Goal: Task Accomplishment & Management: Manage account settings

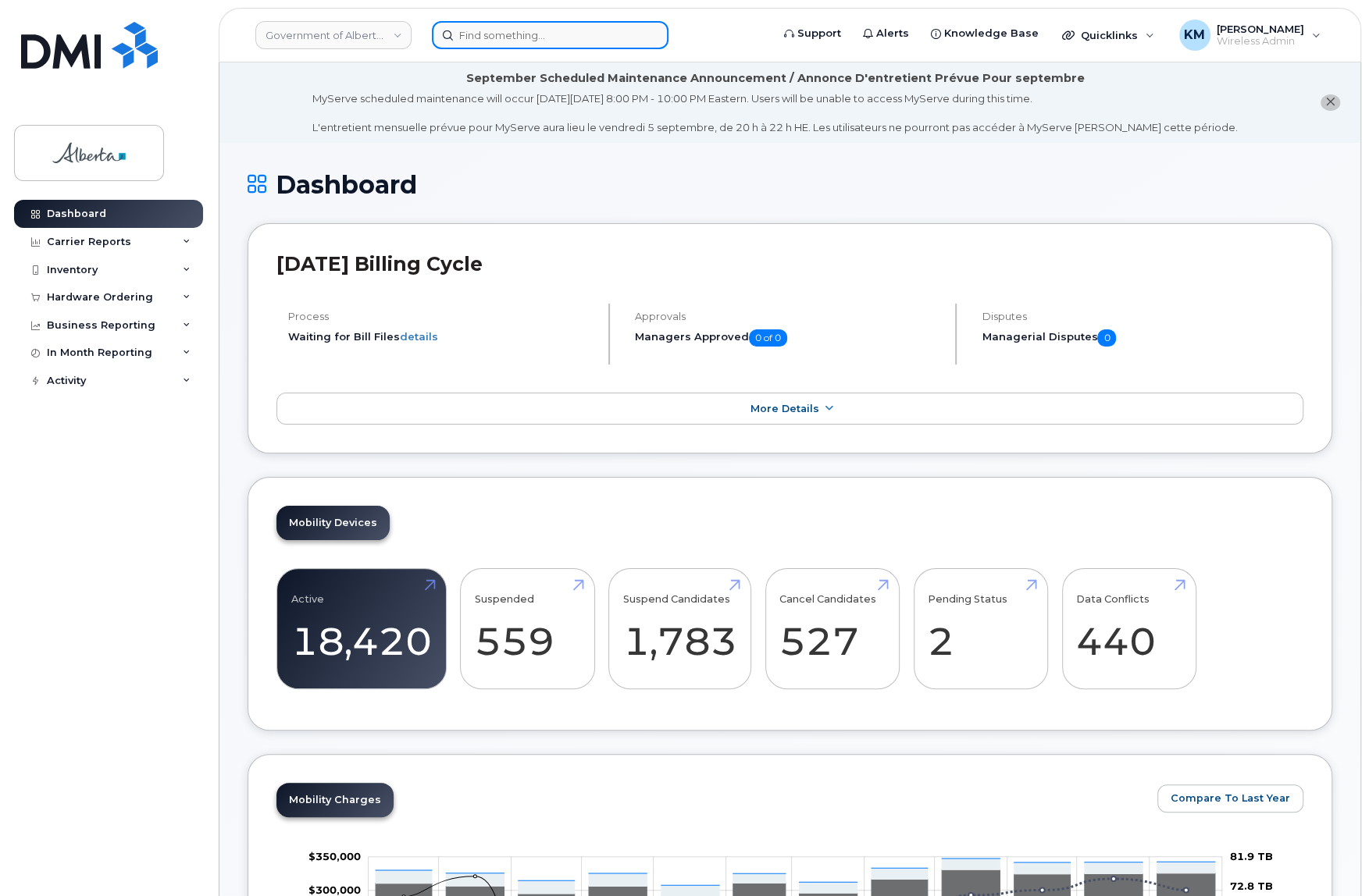
click at [472, 40] on input at bounding box center [549, 35] width 237 height 28
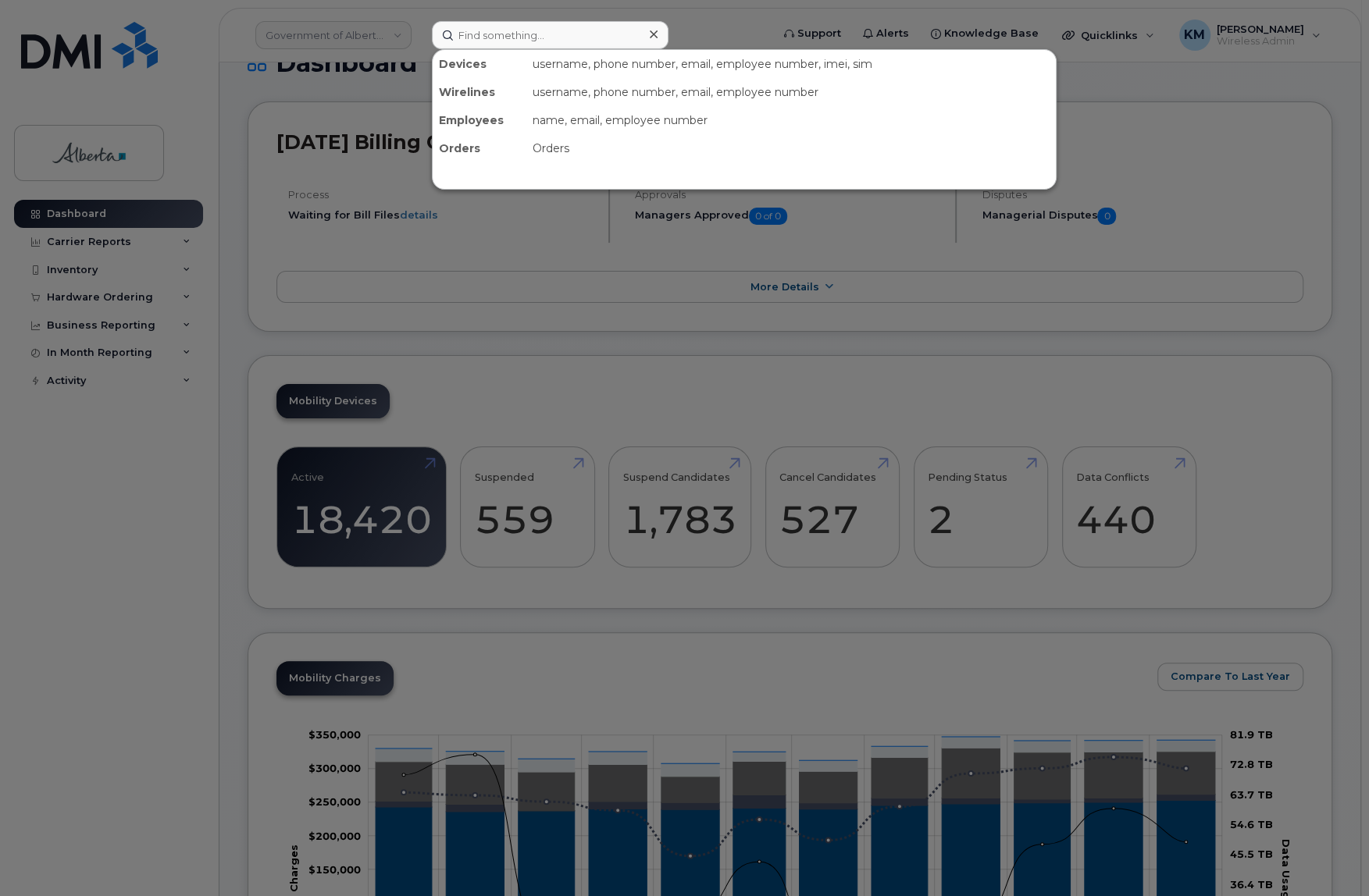
scroll to position [283, 0]
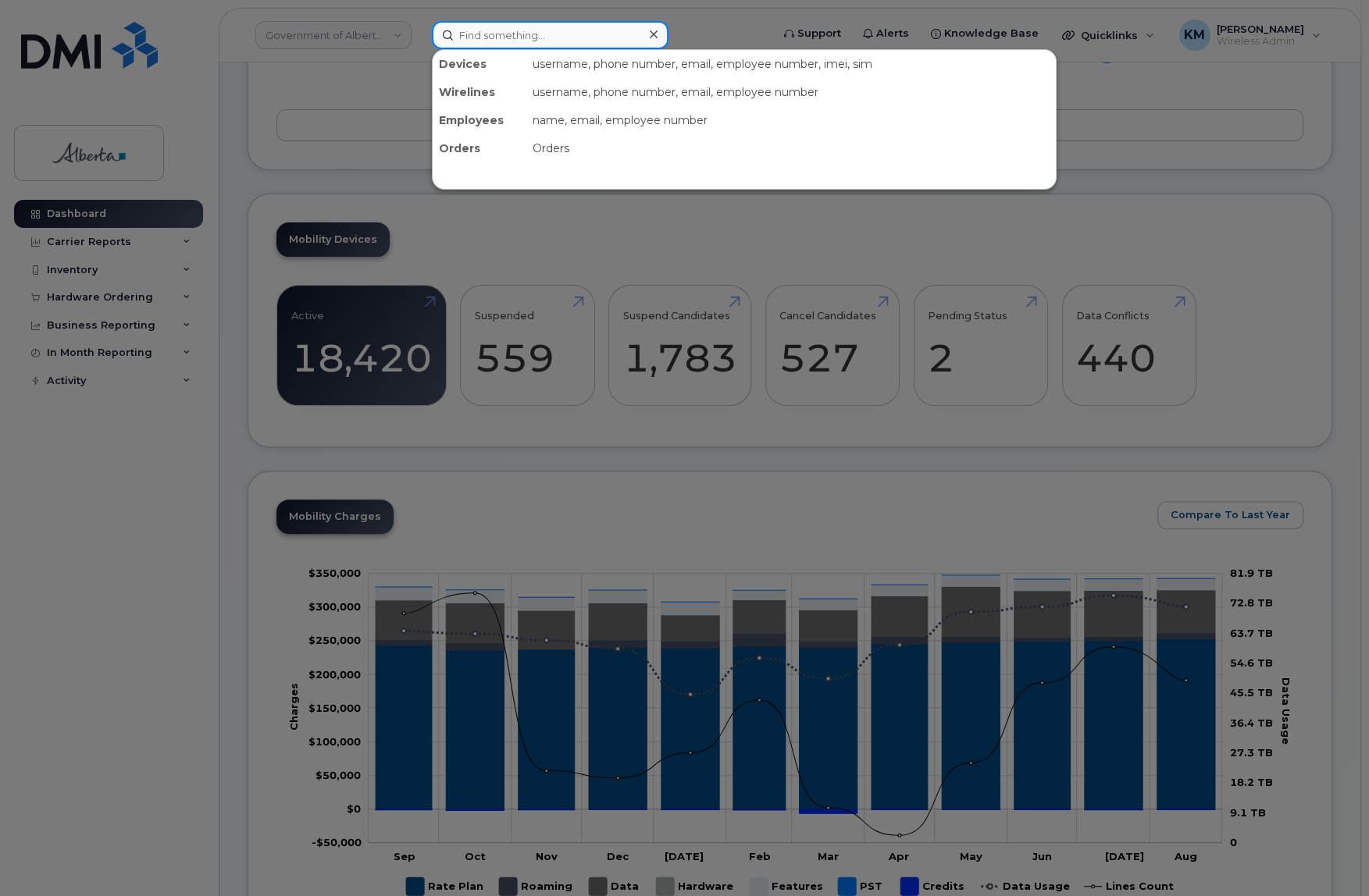
click at [516, 31] on input at bounding box center [549, 35] width 237 height 28
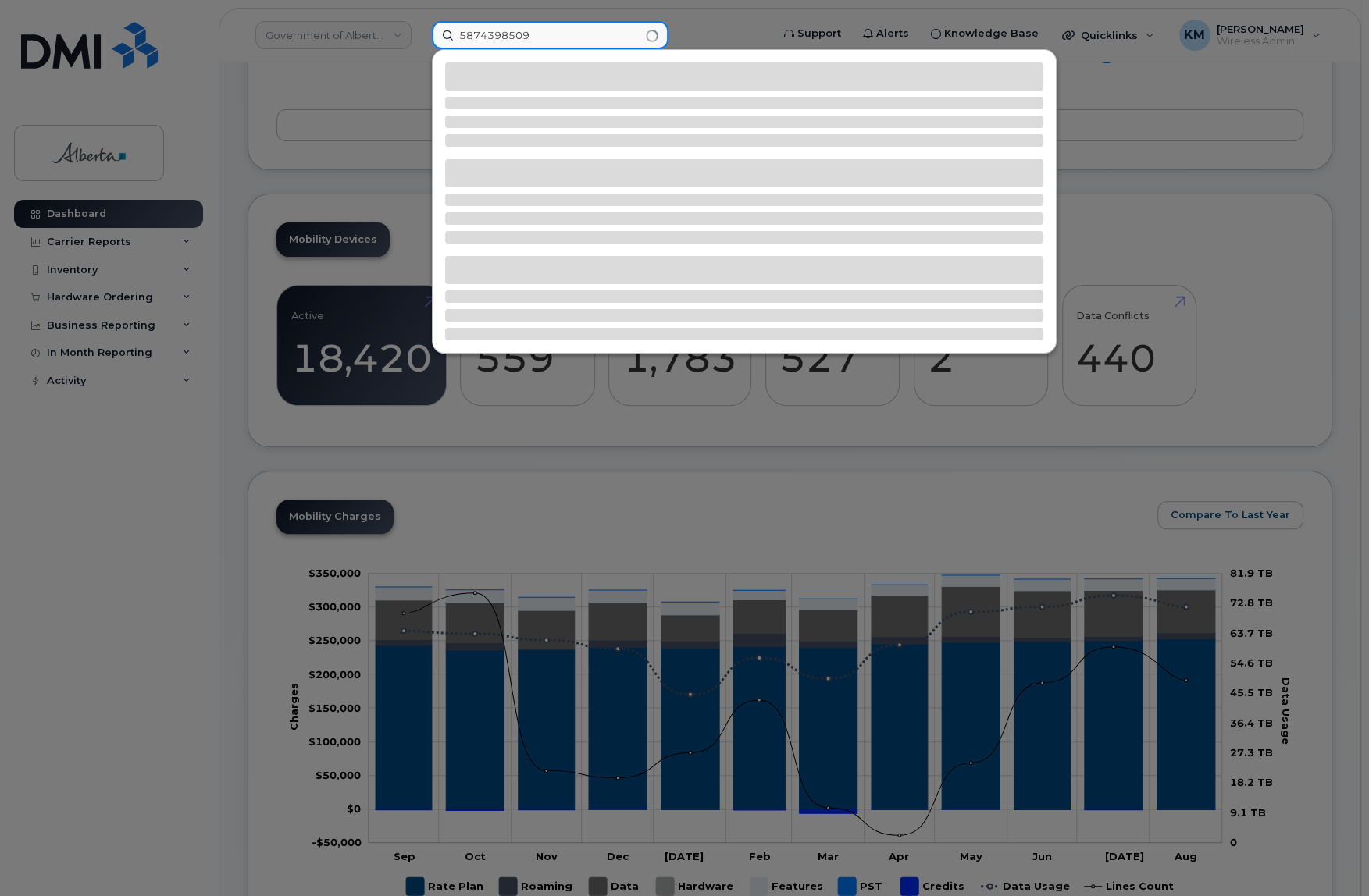
type input "5874398509"
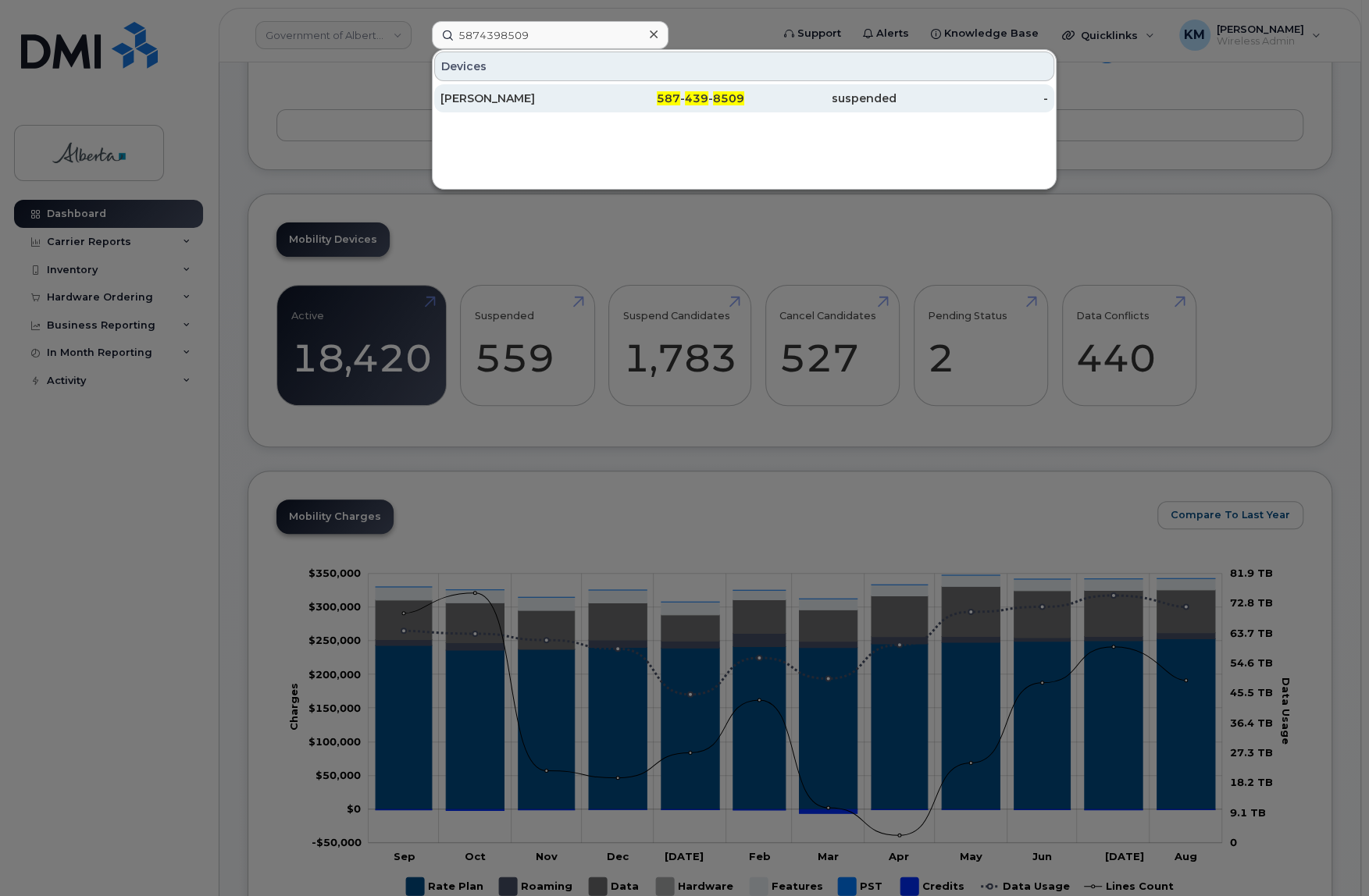
click at [520, 99] on div "[PERSON_NAME]" at bounding box center [515, 98] width 152 height 16
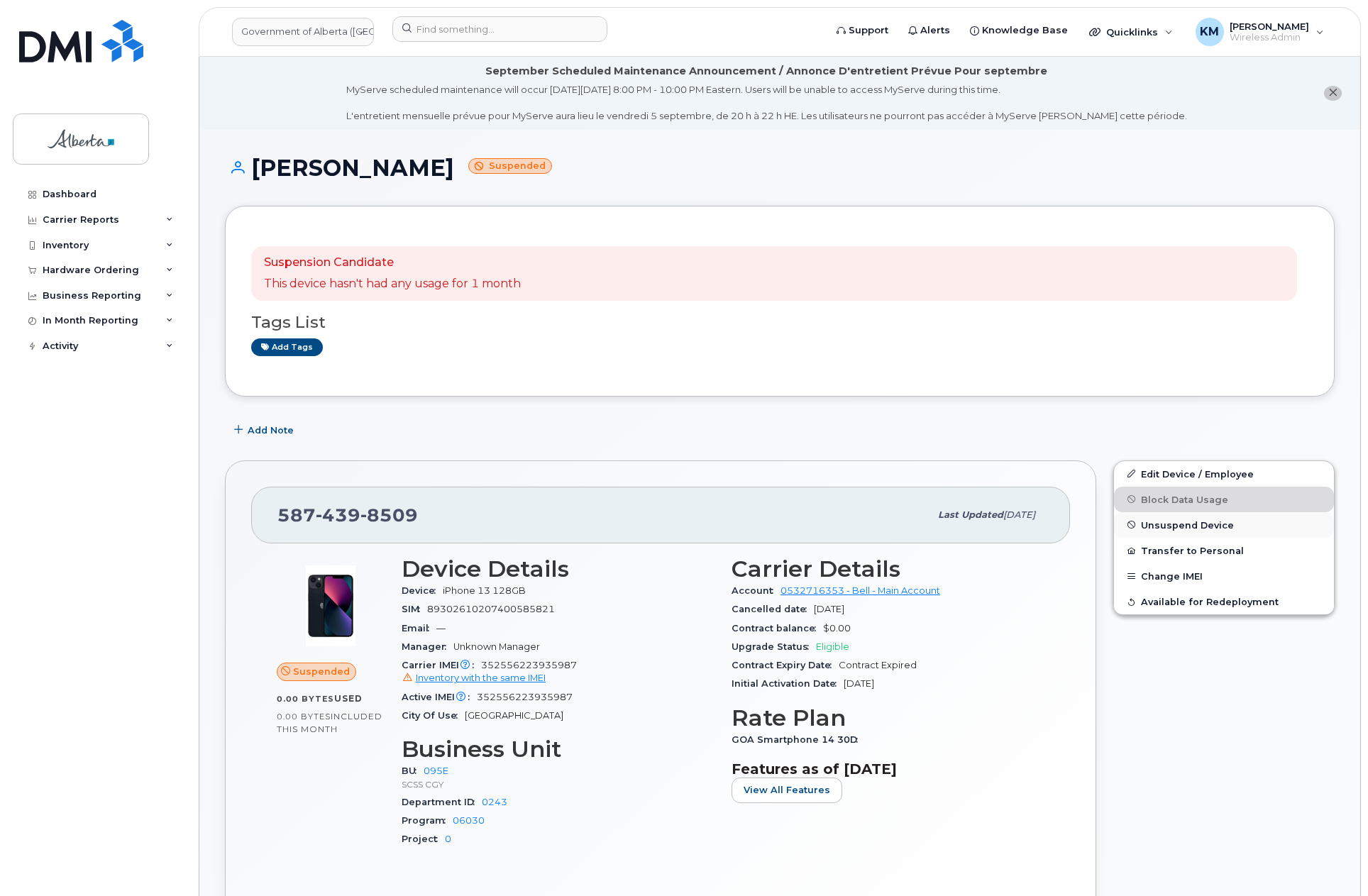
click at [1165, 527] on span "Unsuspend Device" at bounding box center [1188, 524] width 93 height 10
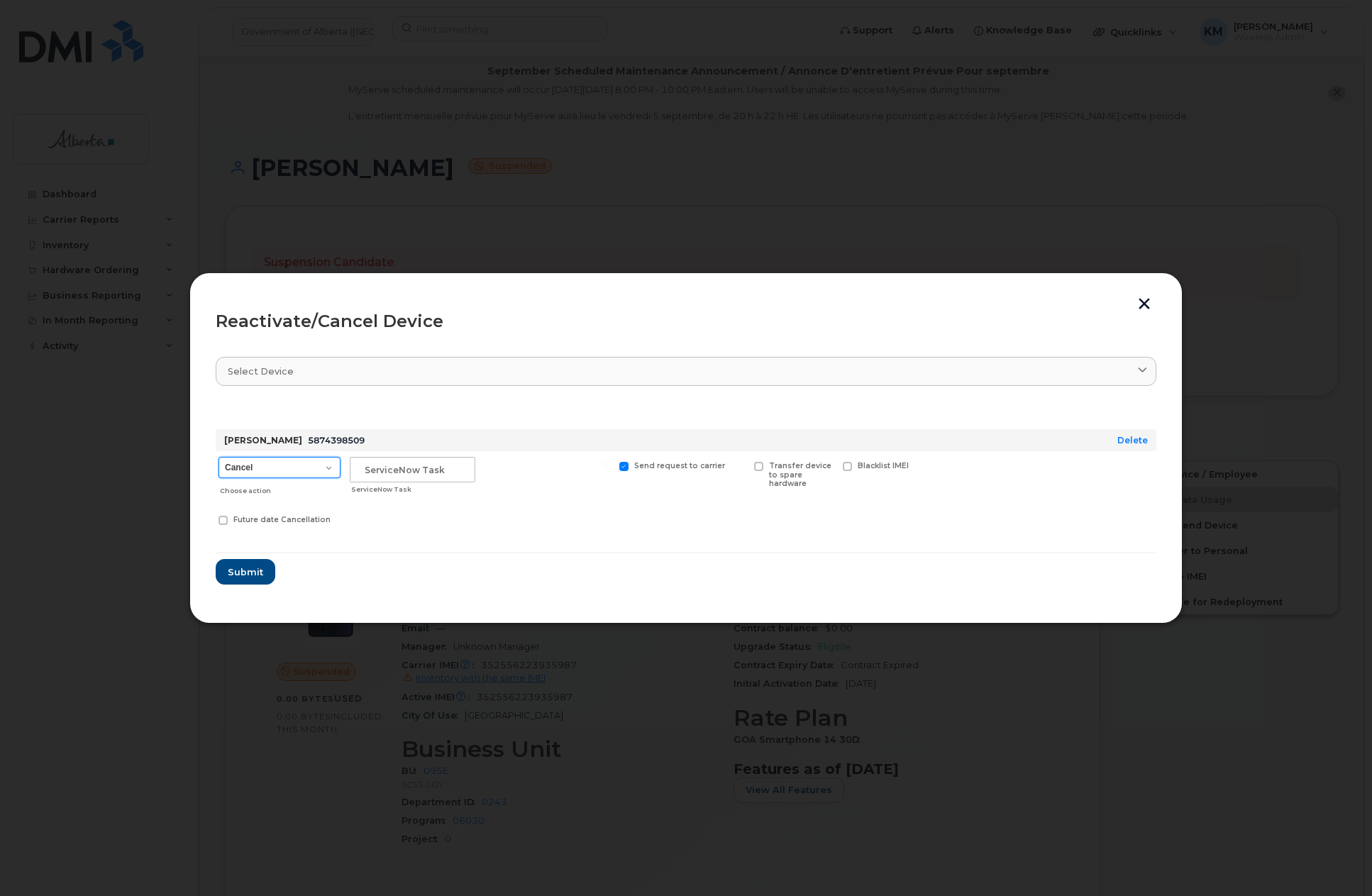
click at [331, 465] on select "Cancel Suspend - Extend Suspension Reactivate" at bounding box center [280, 468] width 122 height 21
select select "[object Object]"
click at [219, 457] on select "Cancel Suspend - Extend Suspension Reactivate" at bounding box center [280, 468] width 122 height 21
click at [393, 468] on input "text" at bounding box center [413, 470] width 125 height 26
type input "SCTASK0839585"
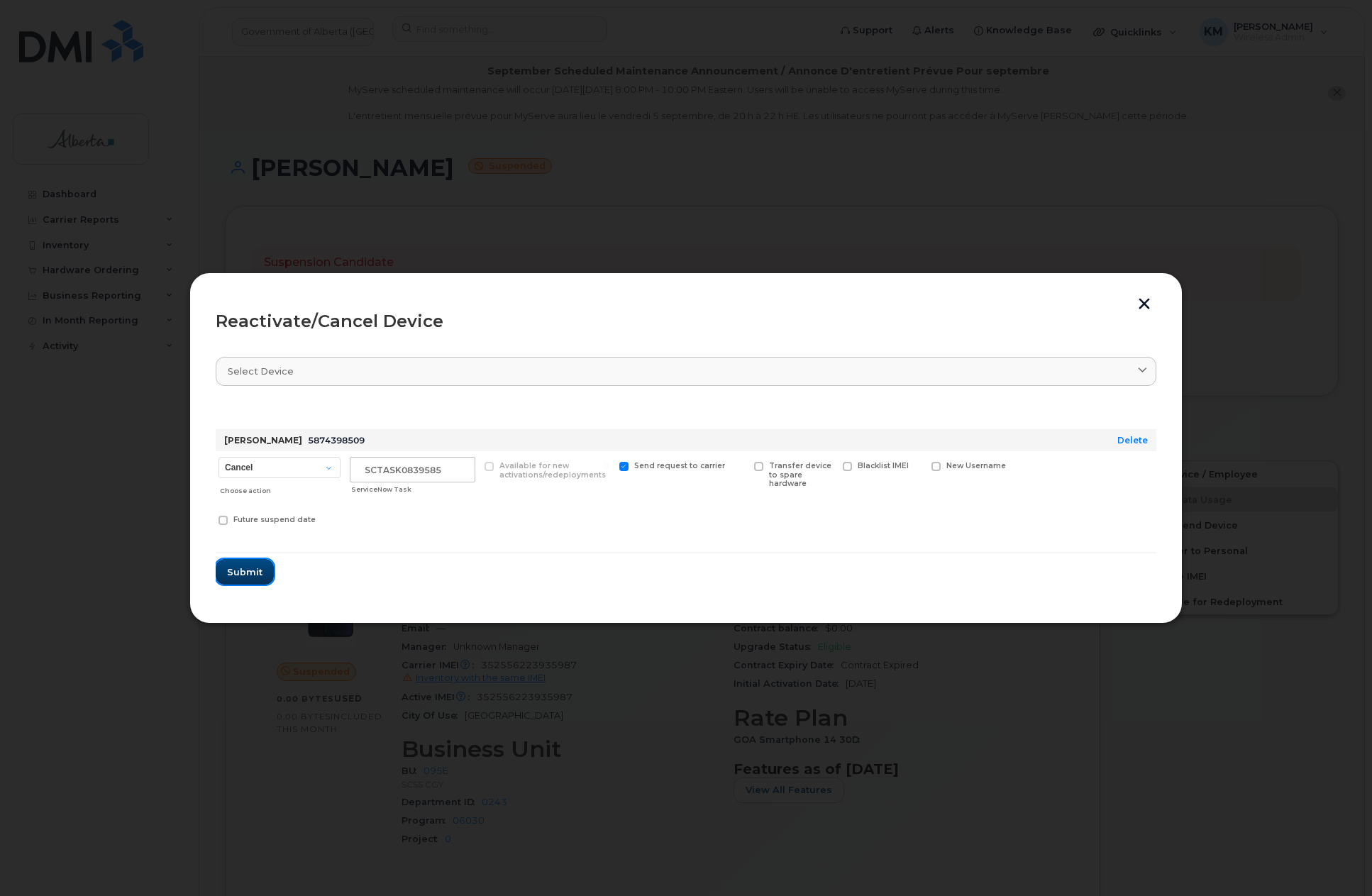
click at [251, 574] on span "Submit" at bounding box center [245, 572] width 35 height 14
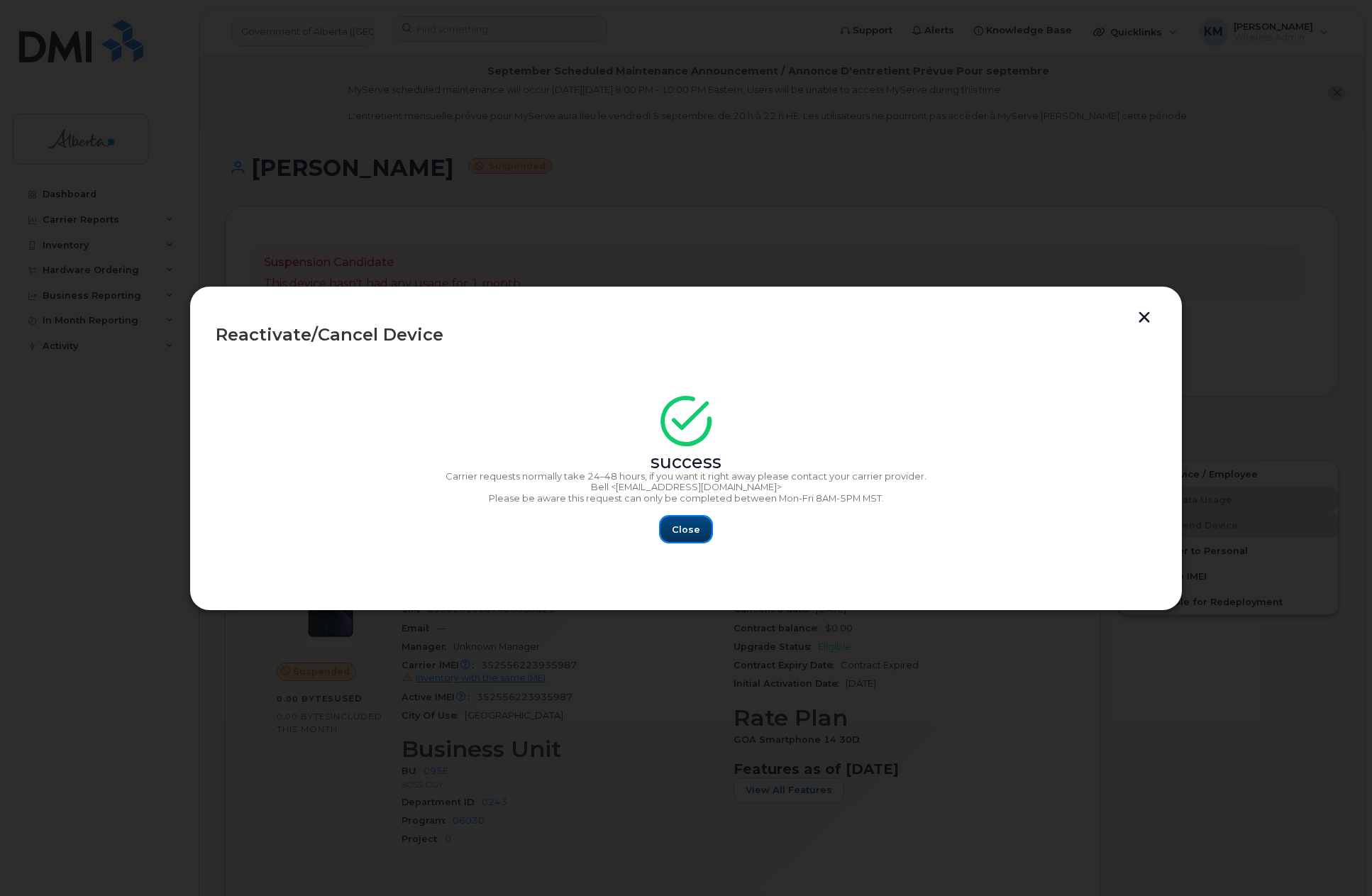
click at [674, 535] on span "Close" at bounding box center [686, 530] width 28 height 14
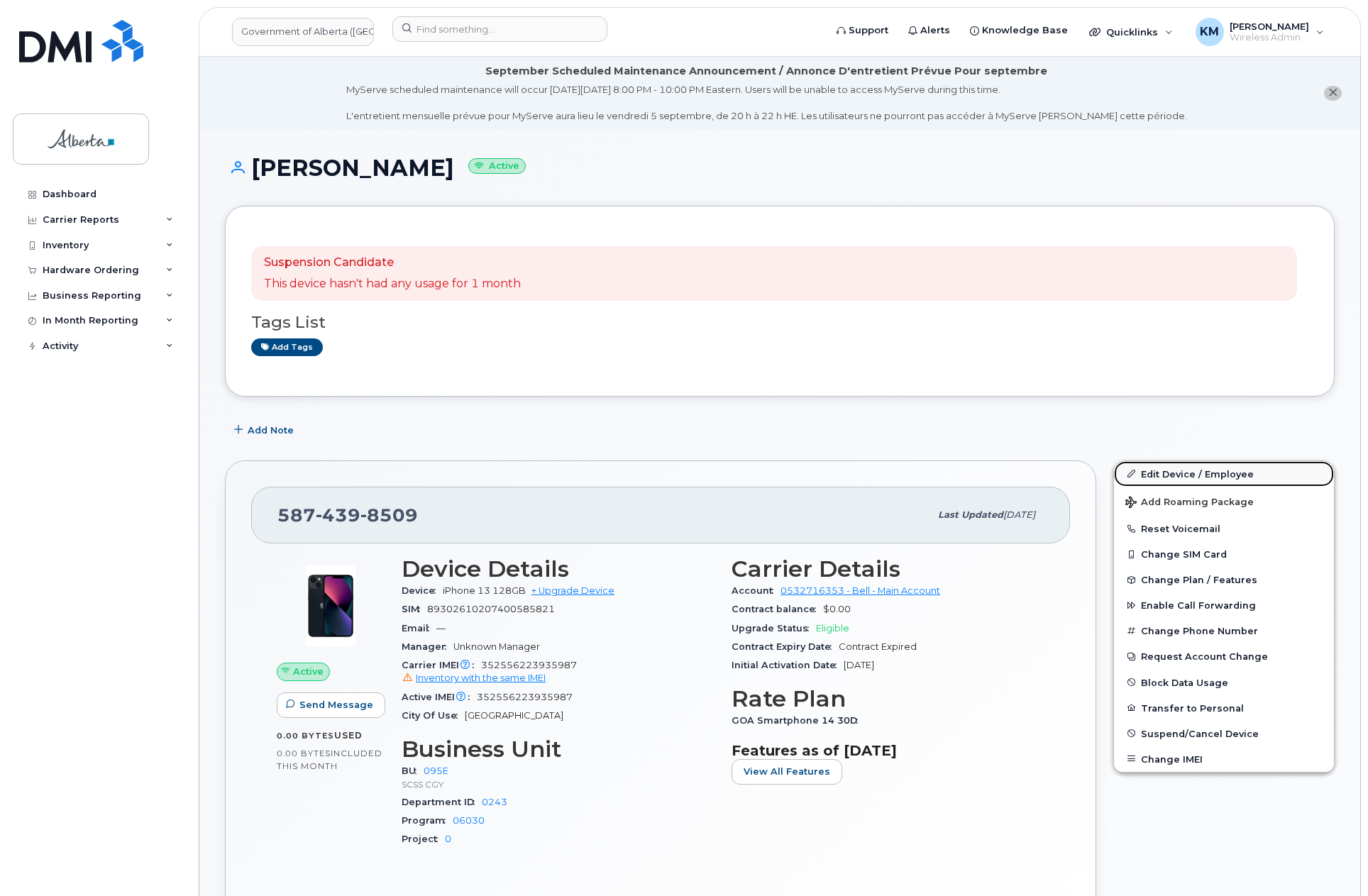
click at [1177, 469] on link "Edit Device / Employee" at bounding box center [1224, 474] width 220 height 26
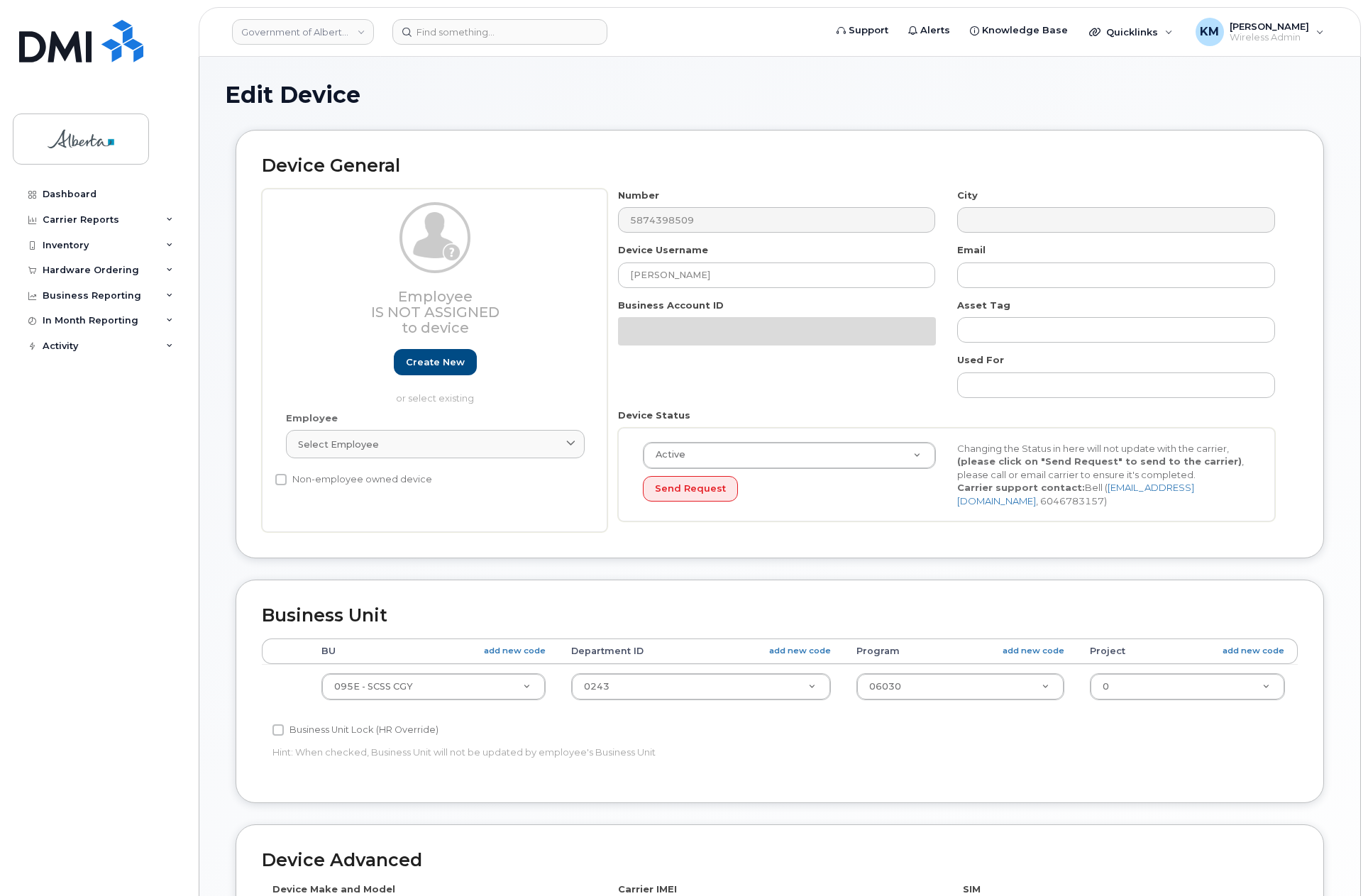
select select "4206362"
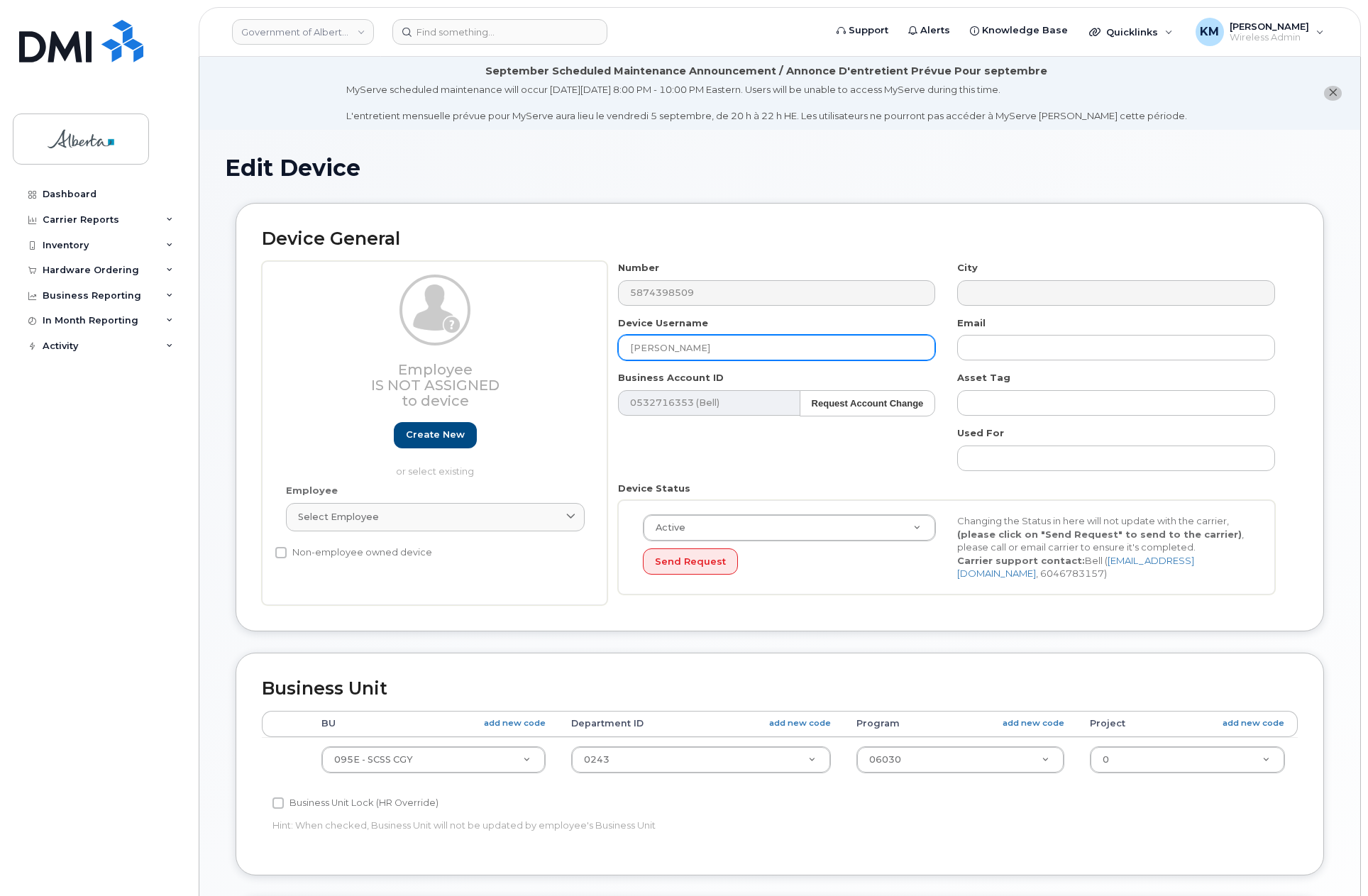
drag, startPoint x: 695, startPoint y: 359, endPoint x: 610, endPoint y: 364, distance: 85.1
click at [610, 364] on div "Number 5874398509 City Device Username Heidi Fraser Email Business Account ID 0…" at bounding box center [947, 433] width 679 height 344
type input "Tristine"
type input "W"
click at [726, 347] on input "Tristine" at bounding box center [777, 348] width 318 height 26
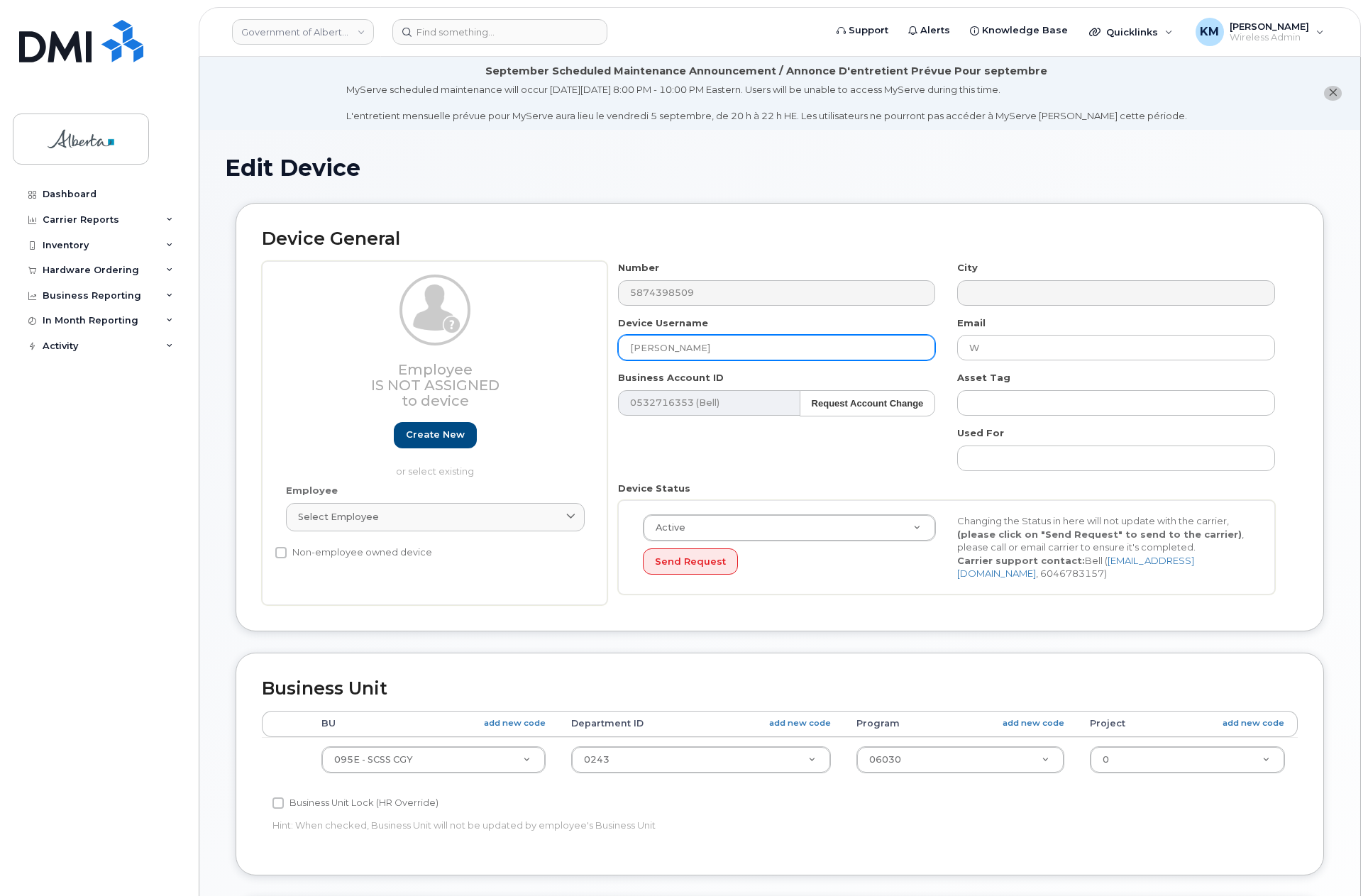
type input "Tristine William"
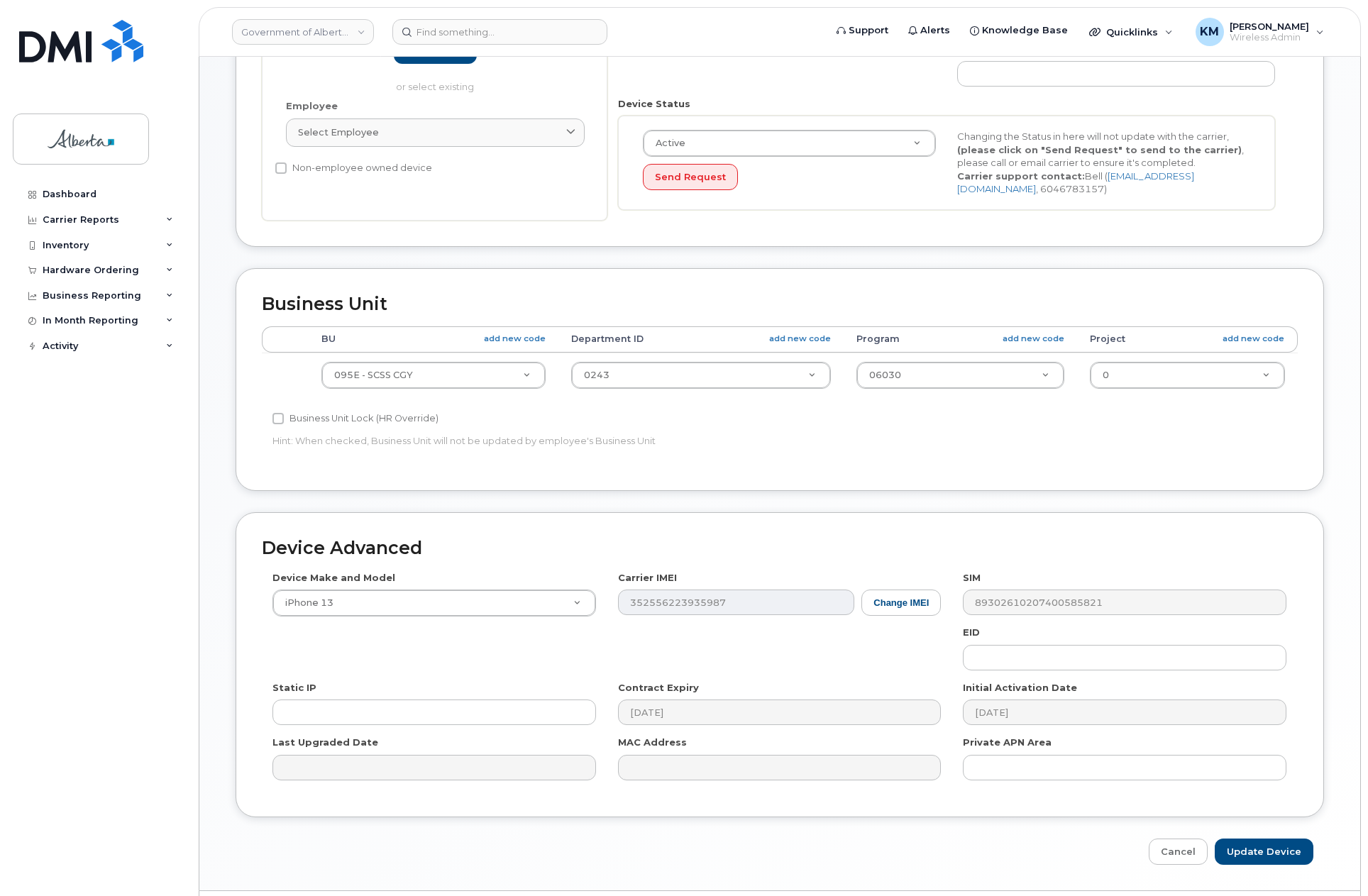
scroll to position [424, 0]
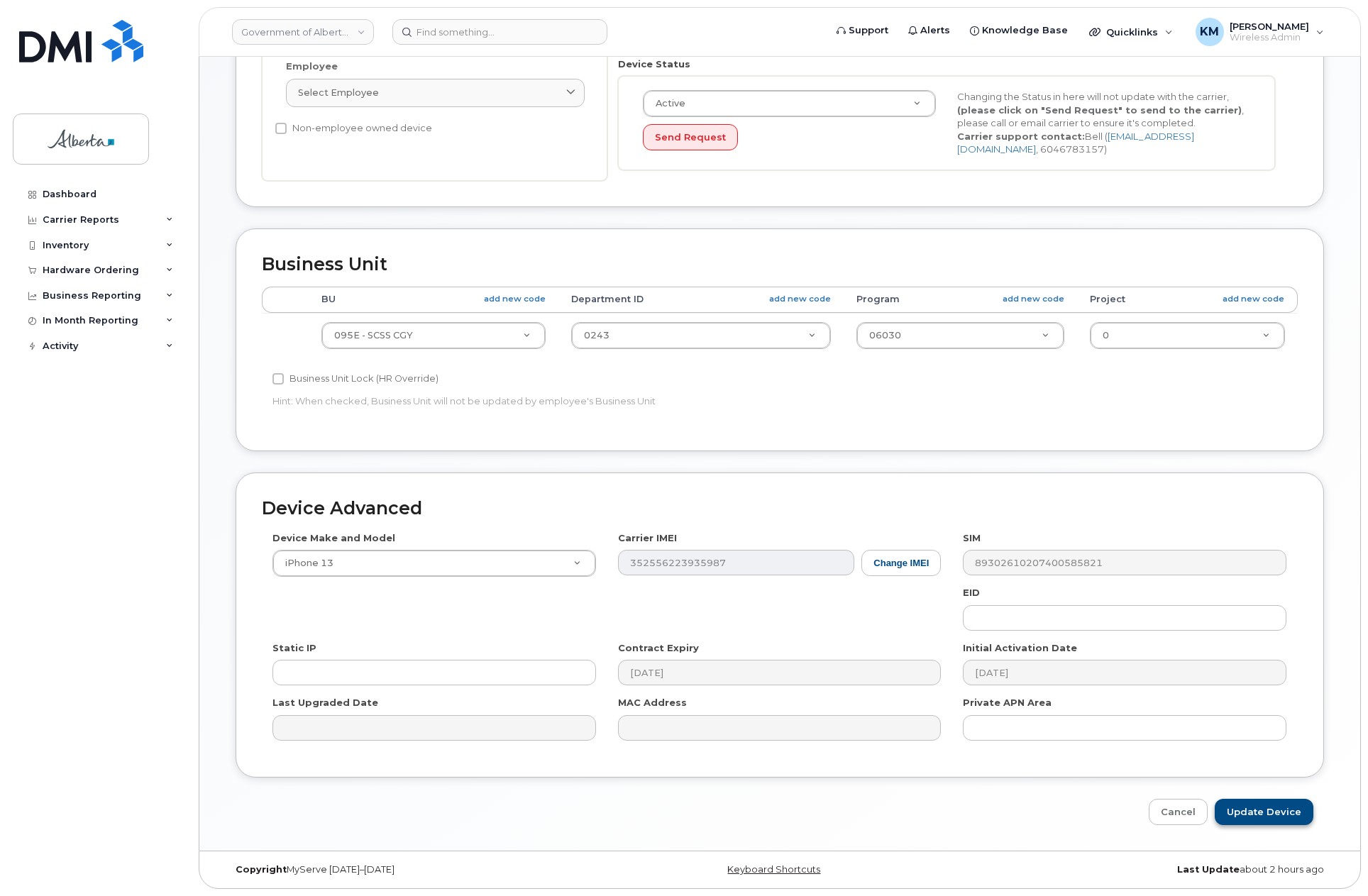
type input "Tristine.William@gov.ab.ca"
drag, startPoint x: 1256, startPoint y: 816, endPoint x: 976, endPoint y: 748, distance: 288.1
click at [1256, 816] on input "Update Device" at bounding box center [1264, 812] width 99 height 27
type input "Saving..."
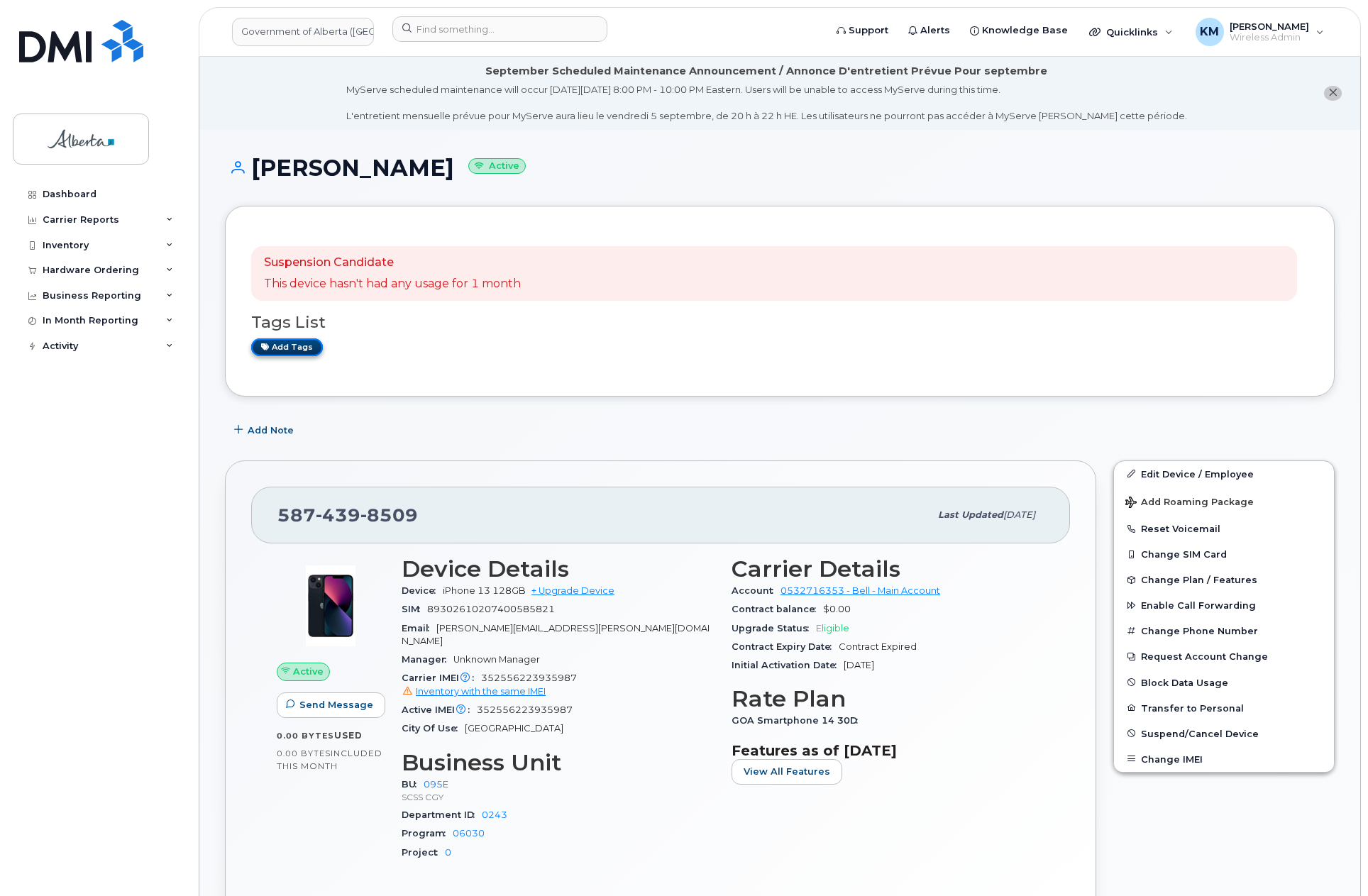
click at [301, 345] on link "Add tags" at bounding box center [288, 347] width 72 height 18
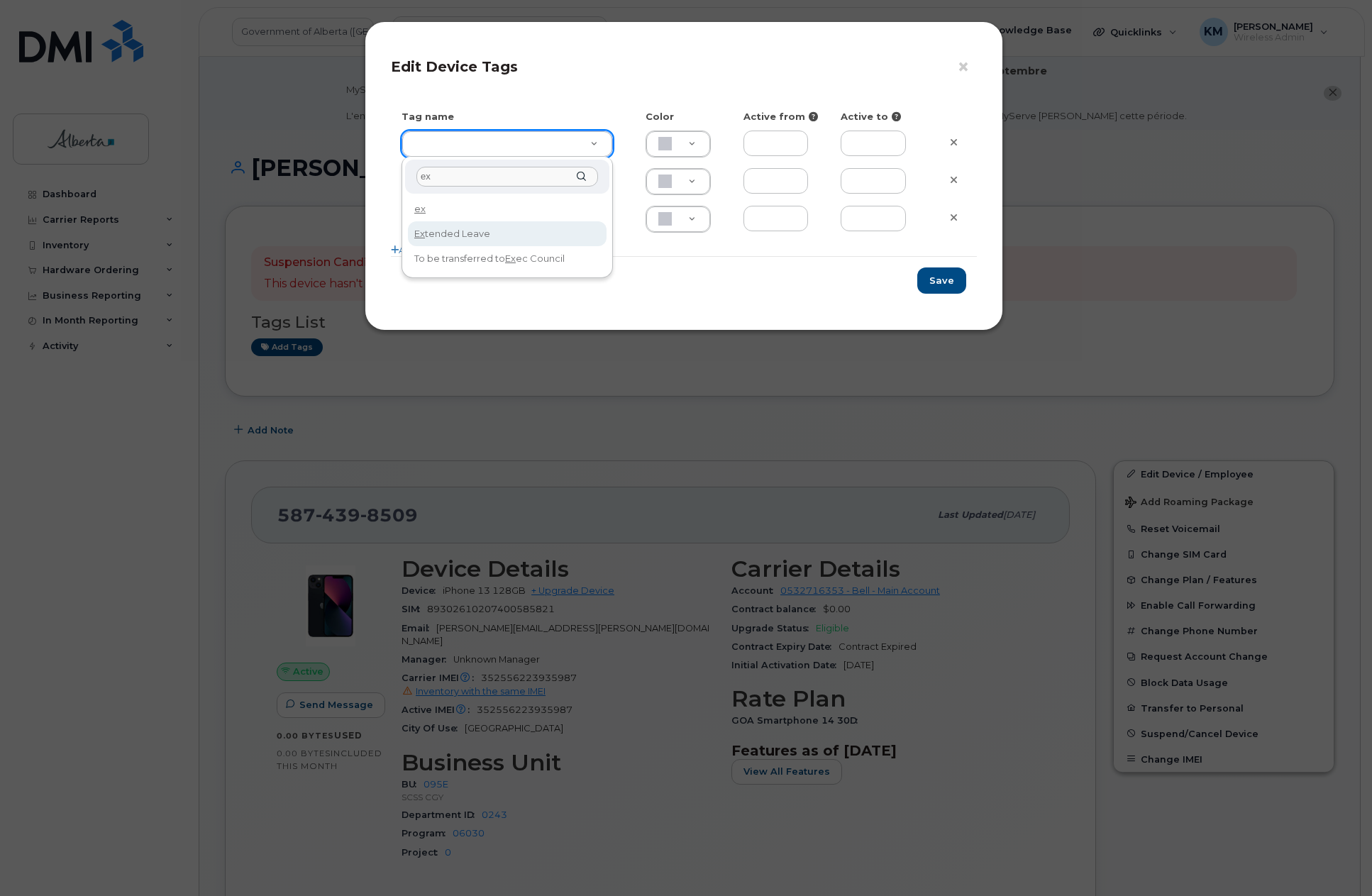
type input "ex"
type input "Extended Leave"
type input "F8C6C8"
click at [947, 281] on button "Save" at bounding box center [941, 281] width 49 height 27
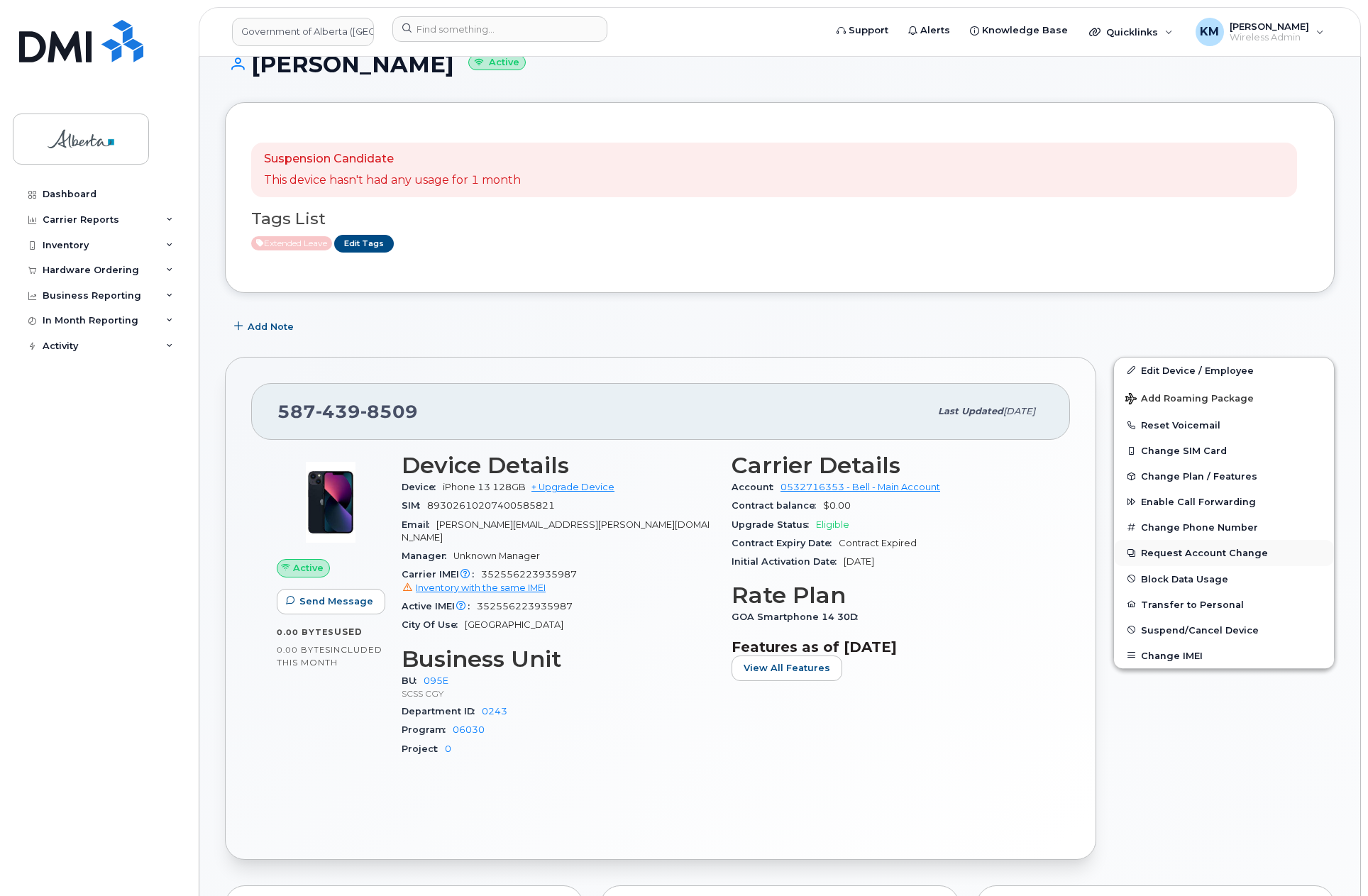
scroll to position [142, 0]
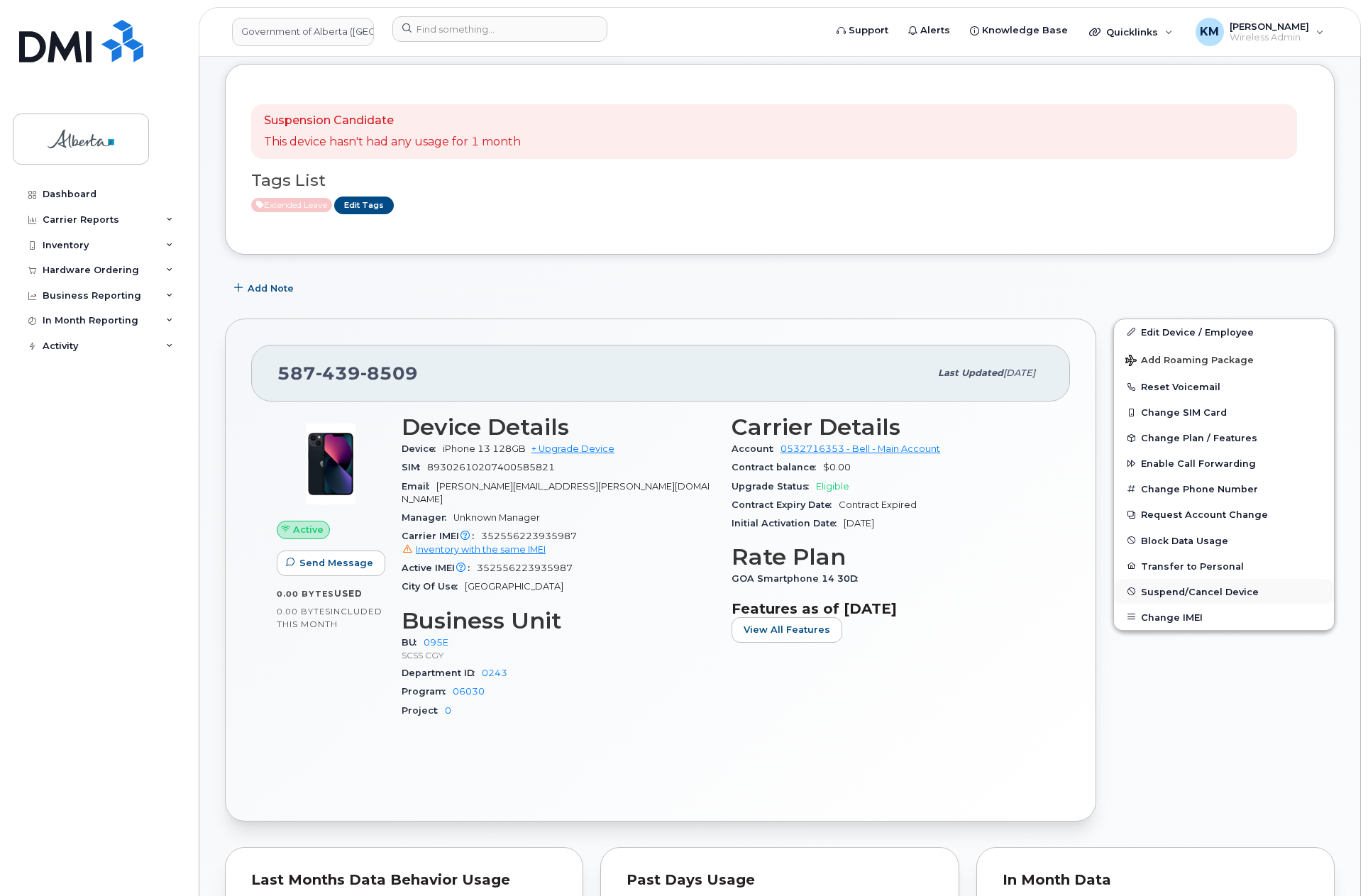
click at [1202, 590] on span "Suspend/Cancel Device" at bounding box center [1200, 591] width 118 height 10
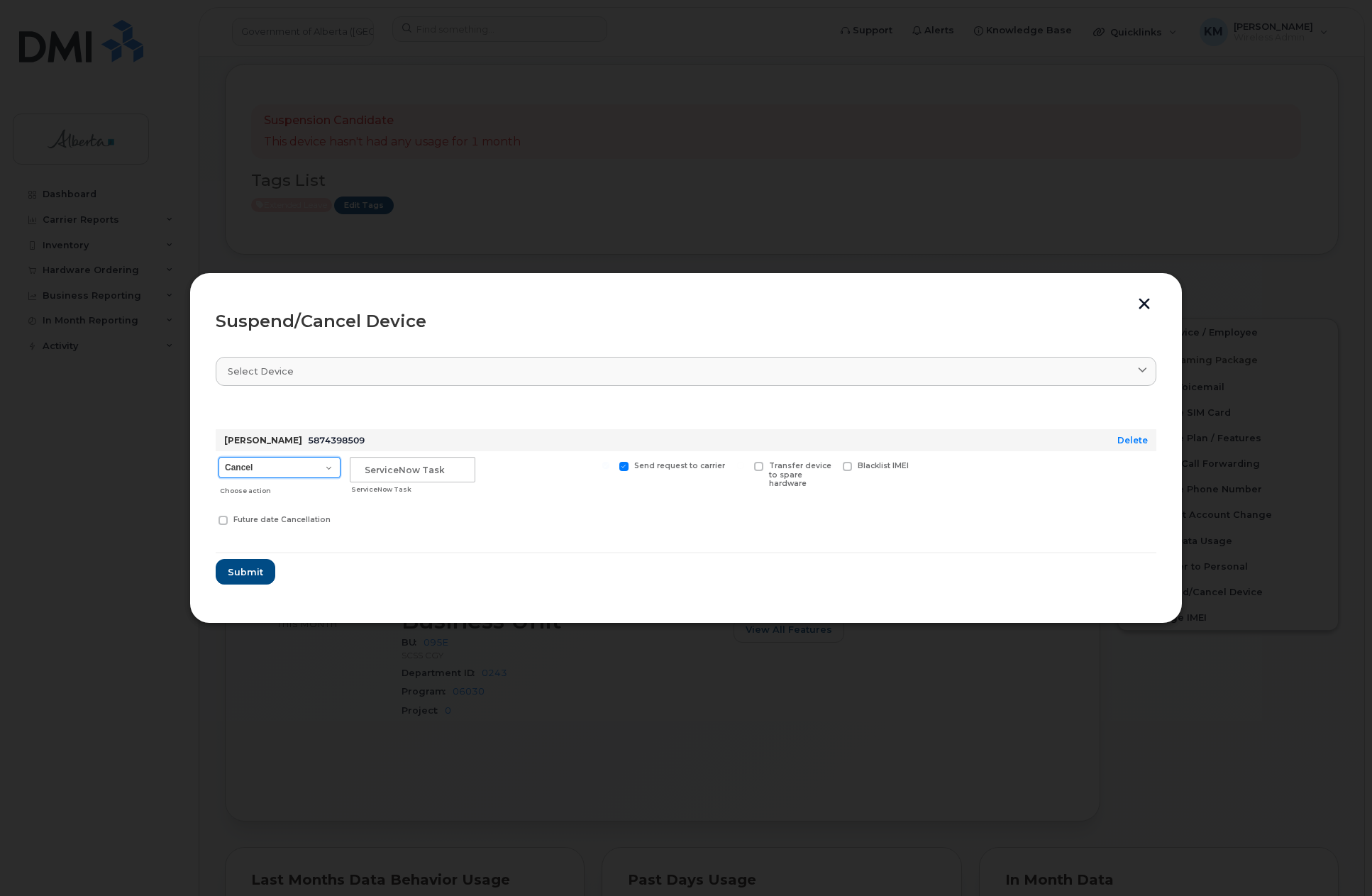
click at [331, 468] on select "Cancel Suspend - Extend Suspension Suspend - Reduced Rate Suspend - Lost Device…" at bounding box center [280, 468] width 122 height 21
select select "[object Object]"
click at [219, 457] on select "Cancel Suspend - Extend Suspension Suspend - Reduced Rate Suspend - Lost Device…" at bounding box center [280, 468] width 122 height 21
click at [406, 473] on input "text" at bounding box center [413, 470] width 125 height 26
type input "SCTASK0839585"
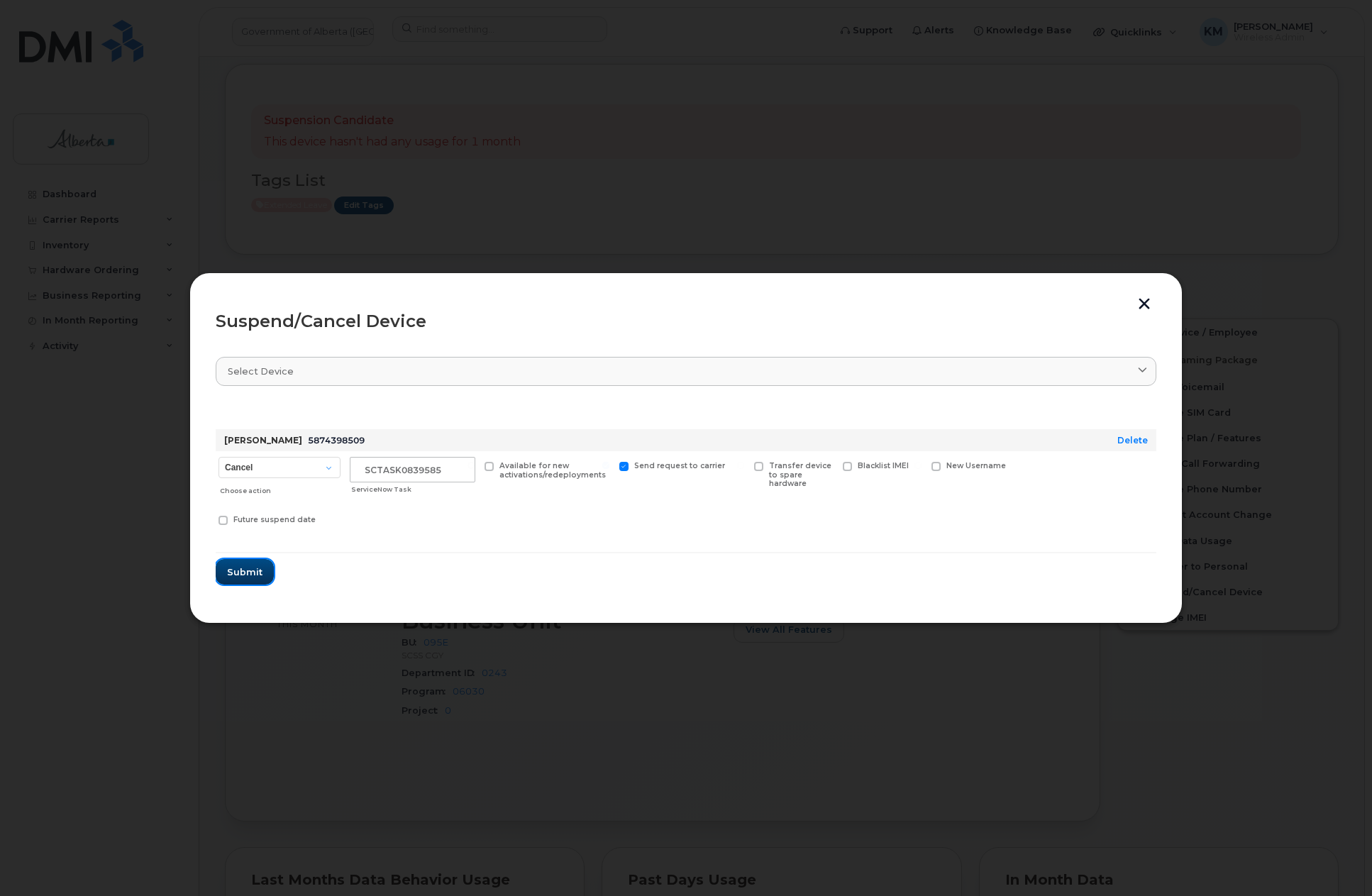
click at [256, 576] on span "Submit" at bounding box center [245, 572] width 35 height 14
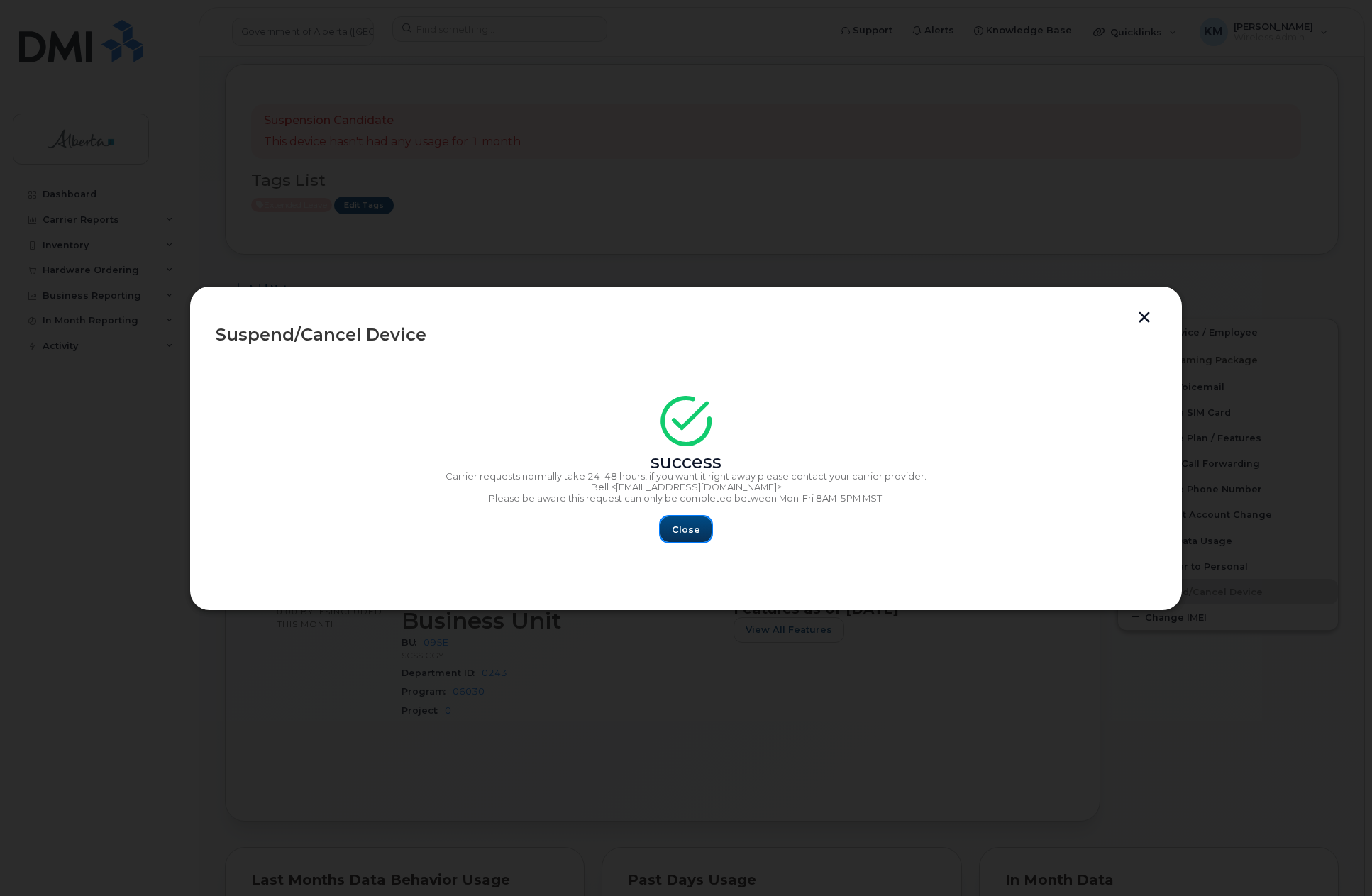
click at [698, 531] on span "Close" at bounding box center [686, 530] width 28 height 14
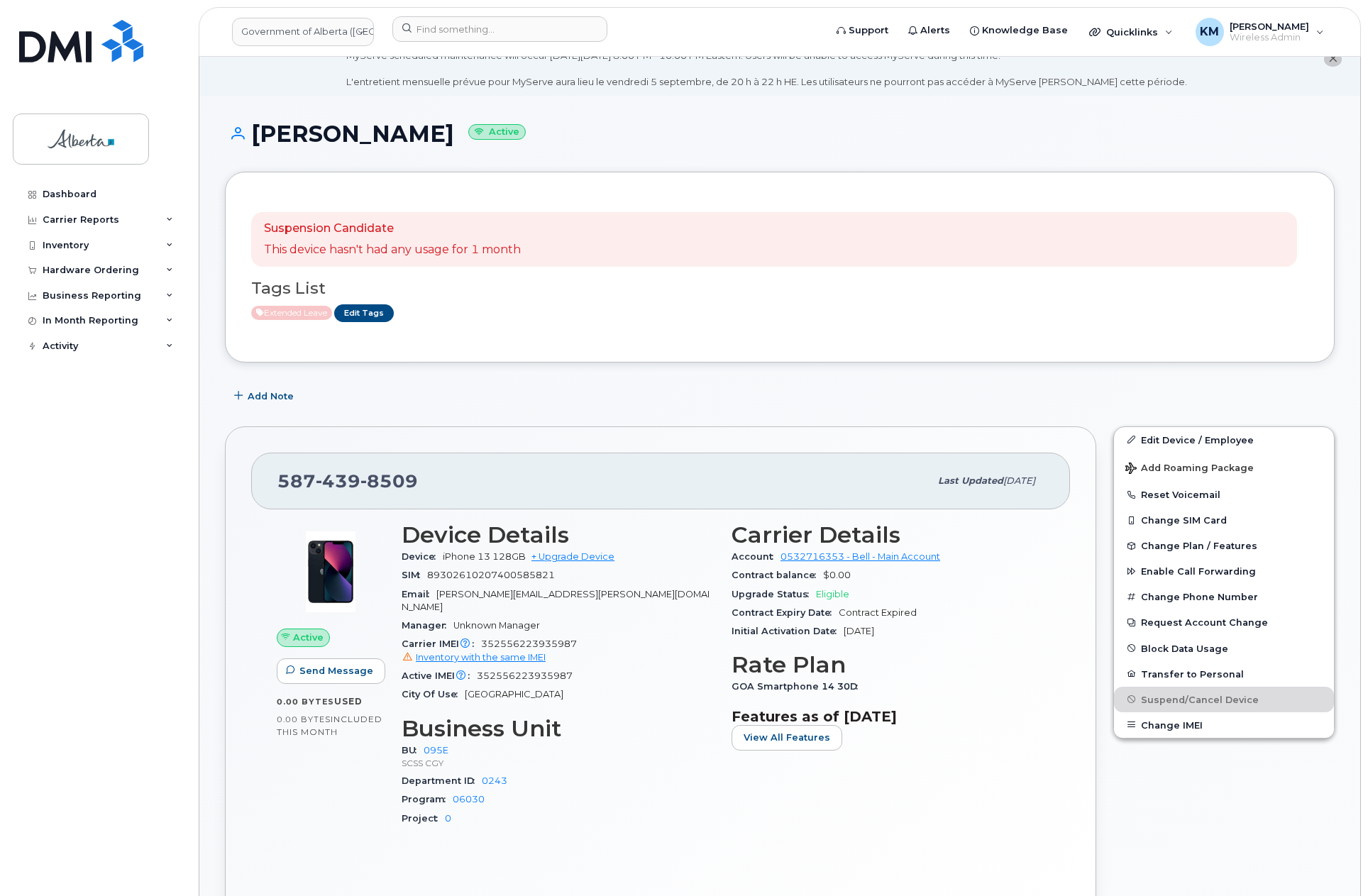
scroll to position [0, 0]
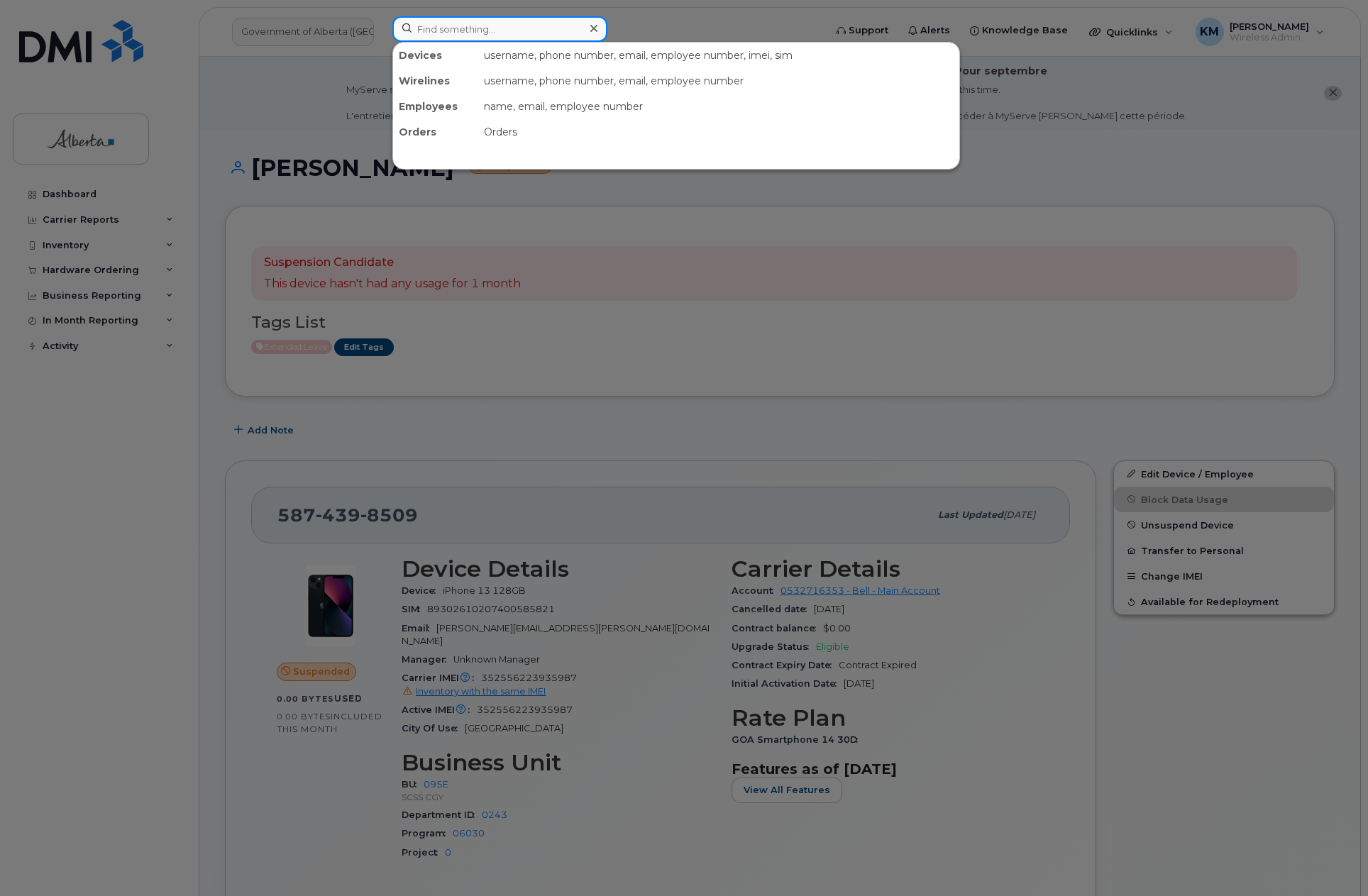
click at [490, 33] on input at bounding box center [499, 29] width 215 height 26
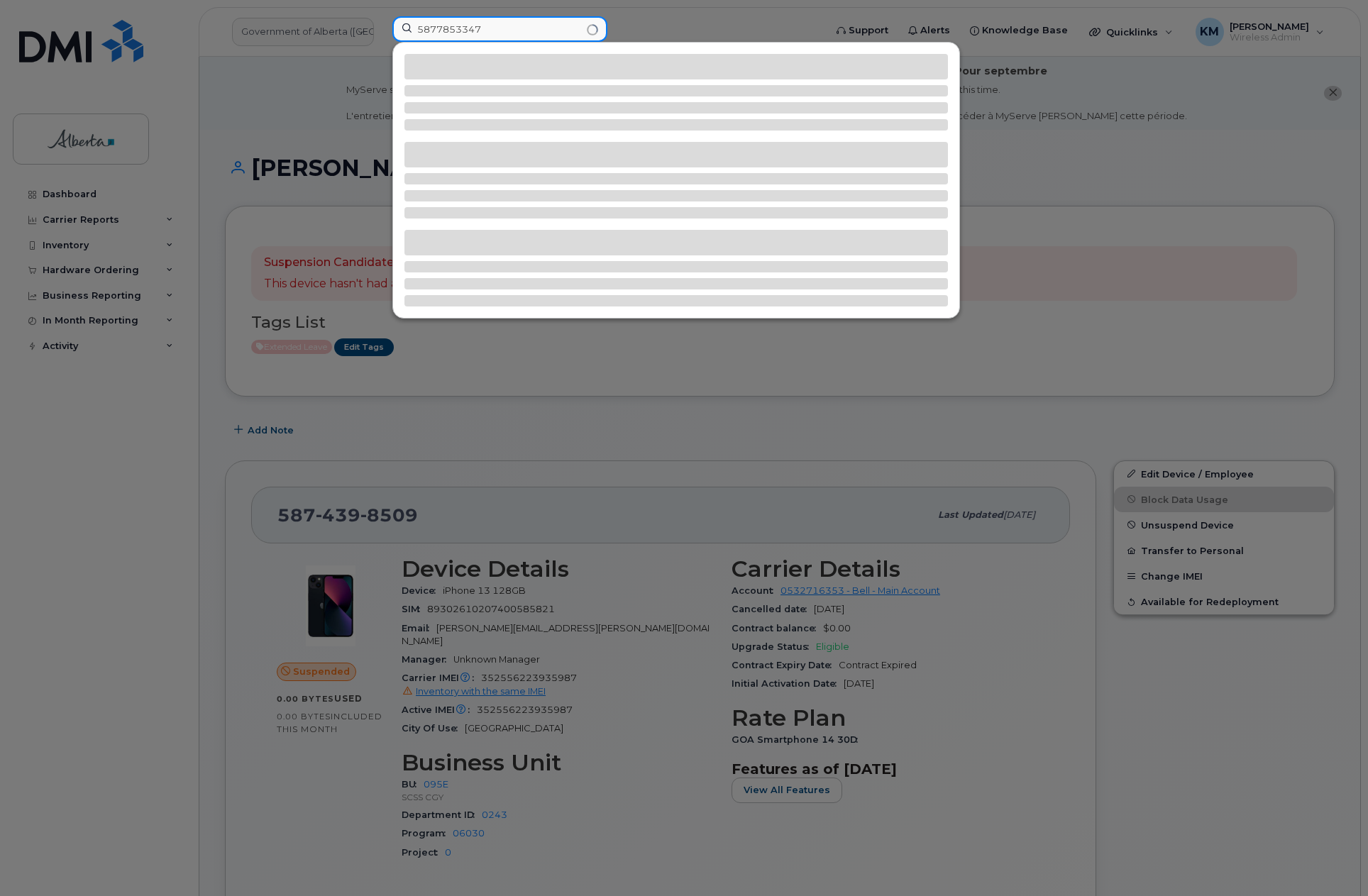
type input "5877853347"
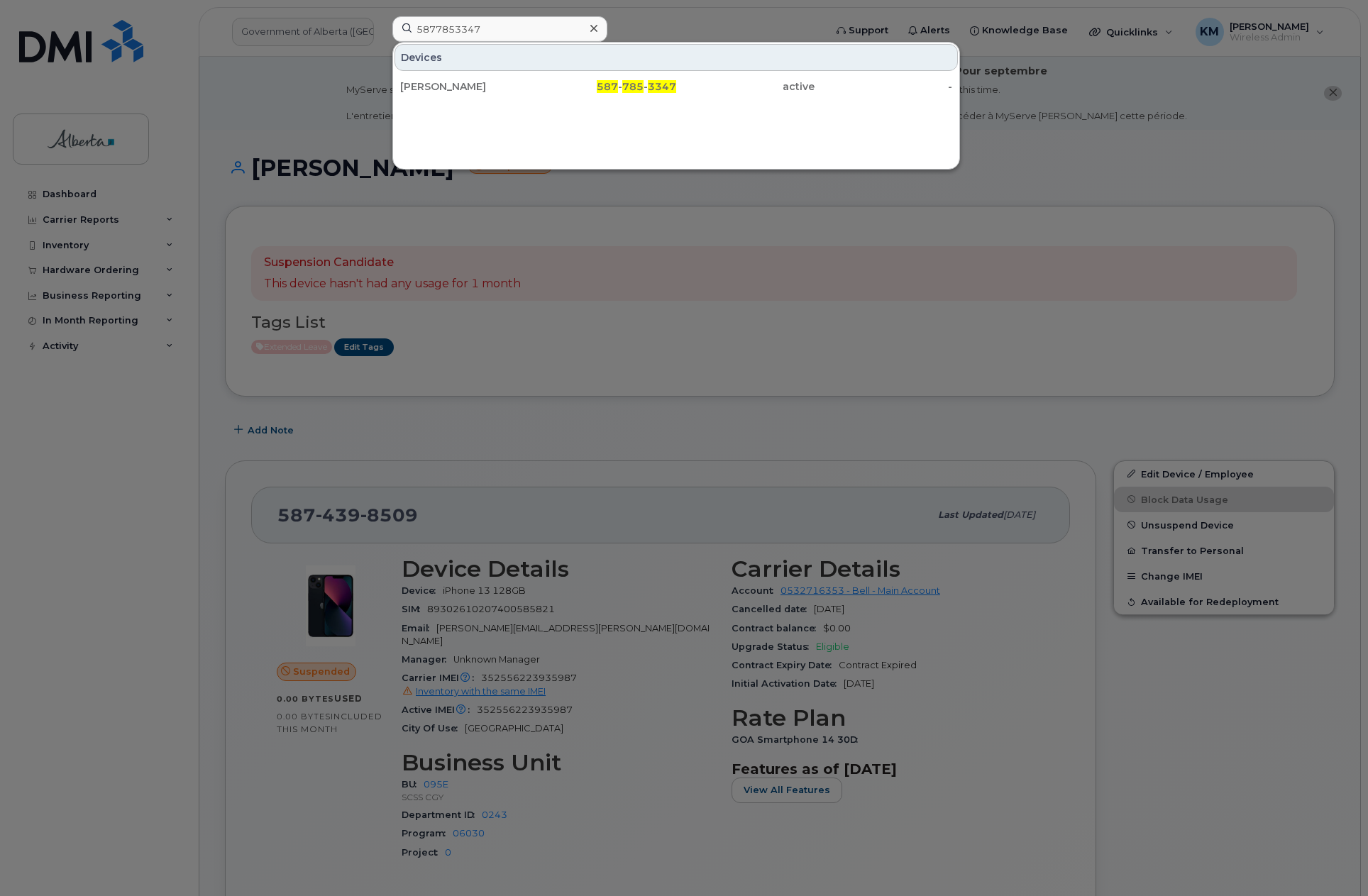
drag, startPoint x: 772, startPoint y: 92, endPoint x: 745, endPoint y: 179, distance: 91.1
click at [772, 92] on div "active" at bounding box center [745, 87] width 138 height 15
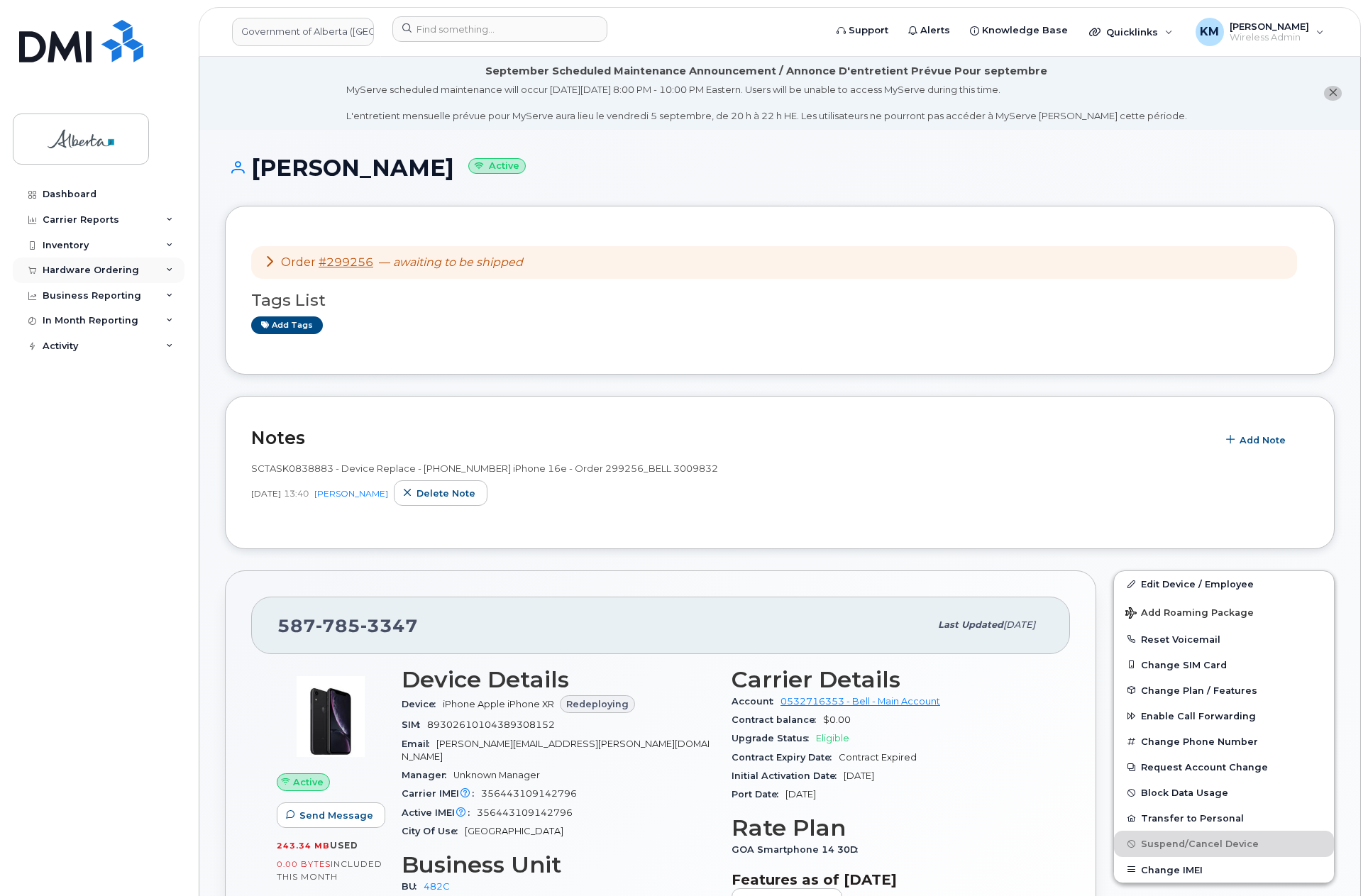
click at [94, 269] on div "Hardware Ordering" at bounding box center [91, 269] width 96 height 11
click at [90, 326] on link "Orders" at bounding box center [111, 323] width 147 height 27
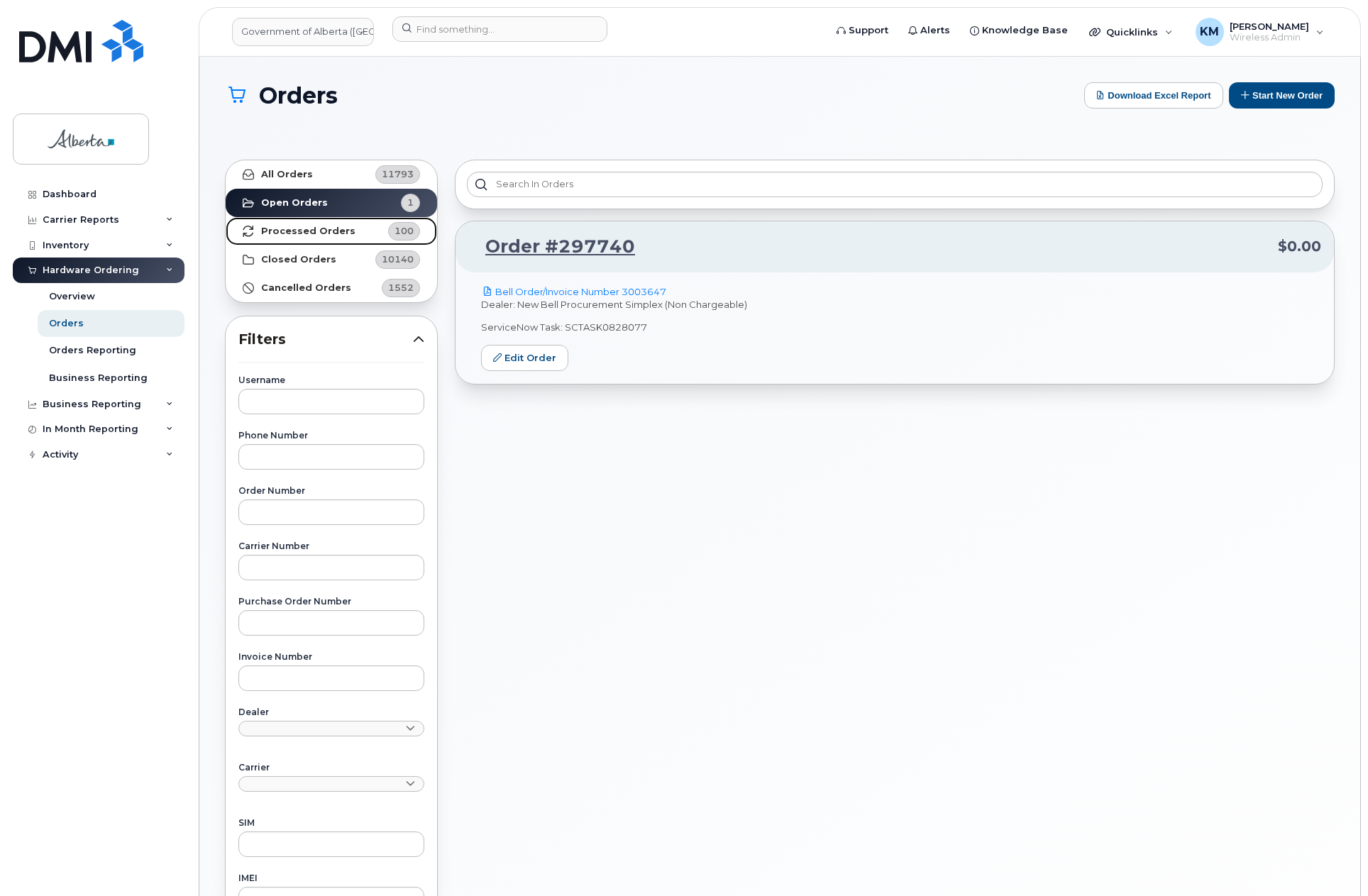
click at [306, 234] on strong "Processed Orders" at bounding box center [308, 231] width 94 height 11
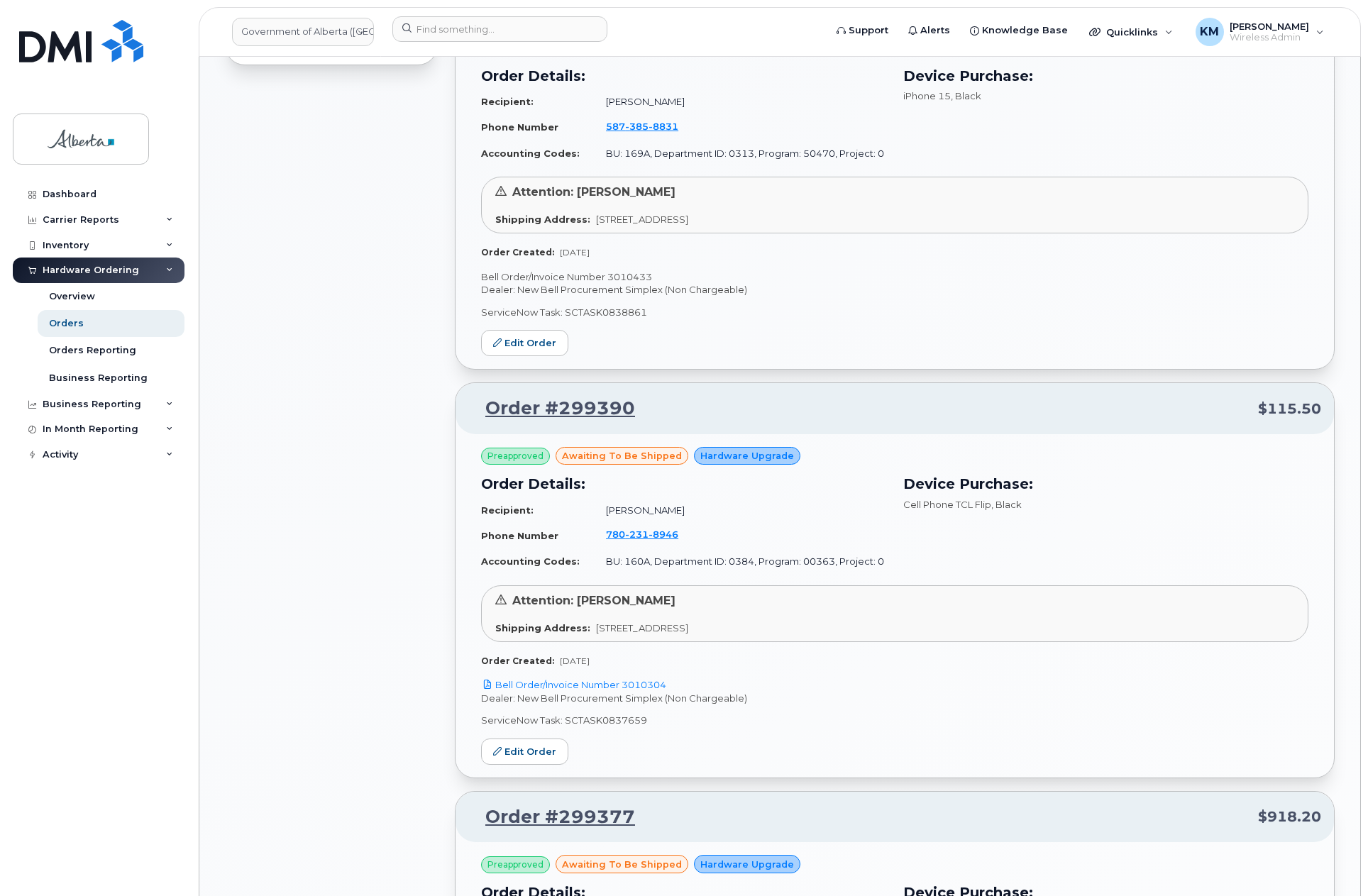
scroll to position [1064, 0]
click at [63, 189] on div "Dashboard" at bounding box center [70, 194] width 54 height 11
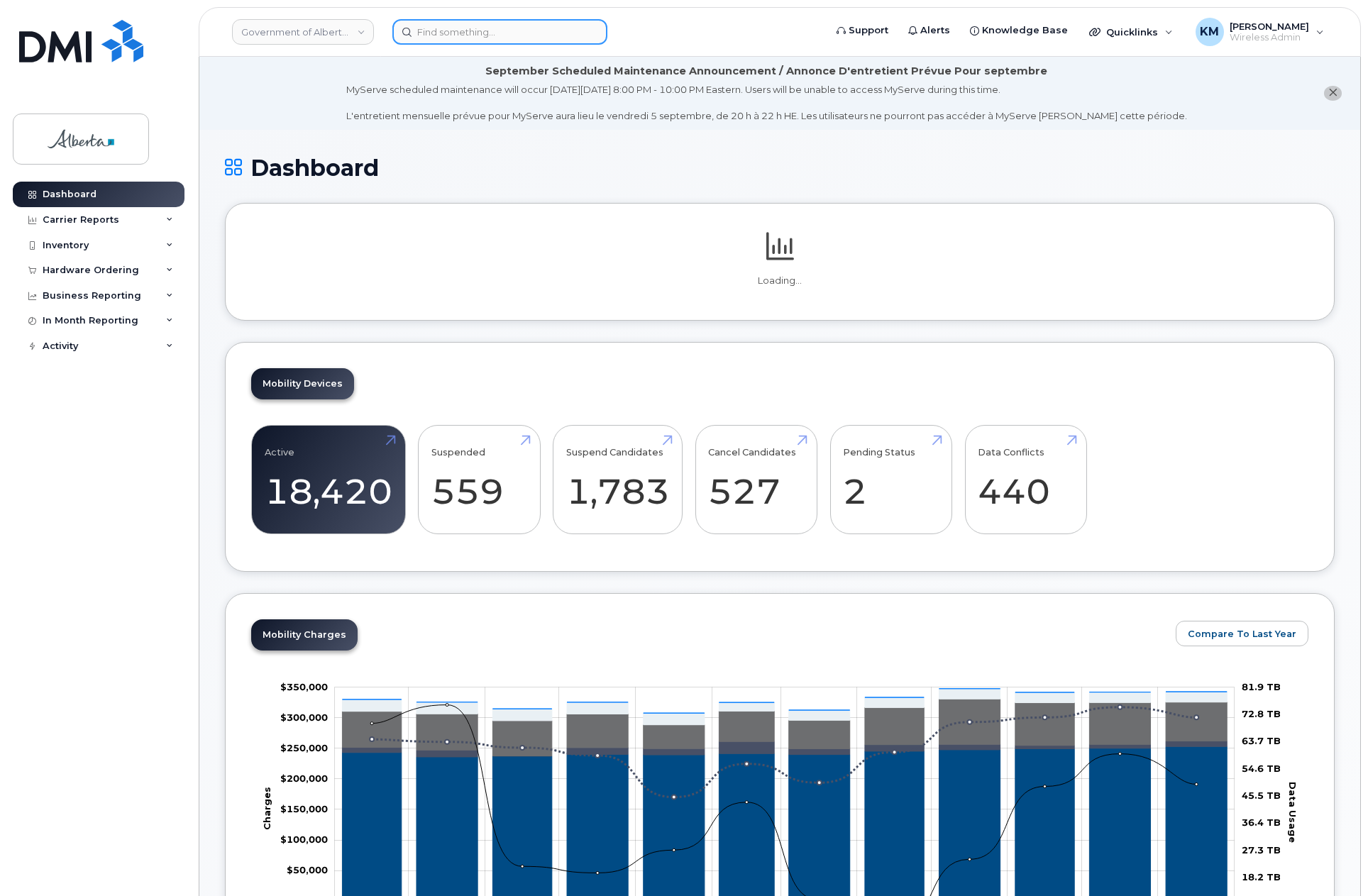
click at [480, 36] on input at bounding box center [499, 32] width 215 height 26
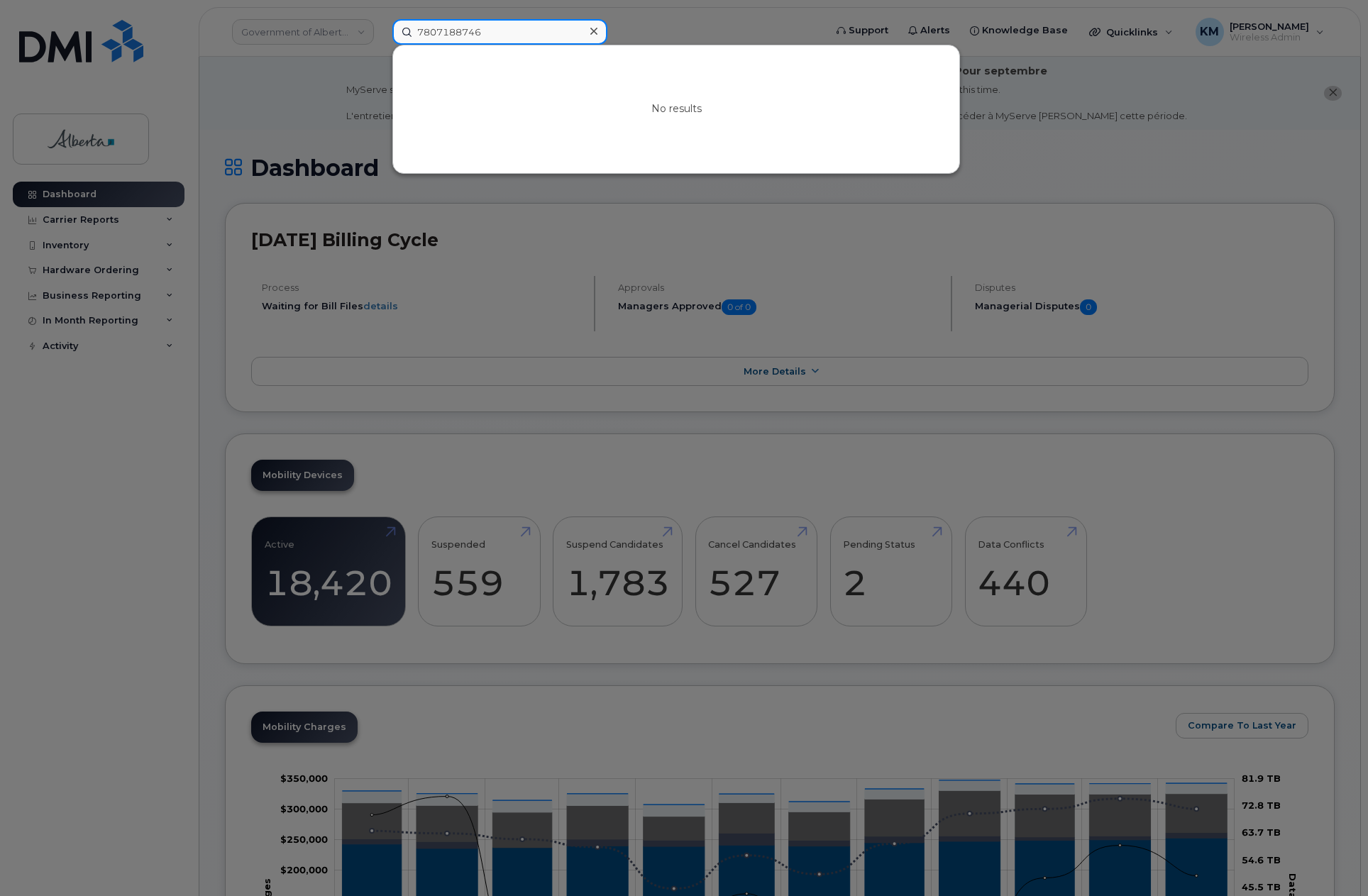
drag, startPoint x: 498, startPoint y: 36, endPoint x: 399, endPoint y: 45, distance: 99.4
click at [399, 45] on div "7807188746 No results" at bounding box center [603, 32] width 423 height 26
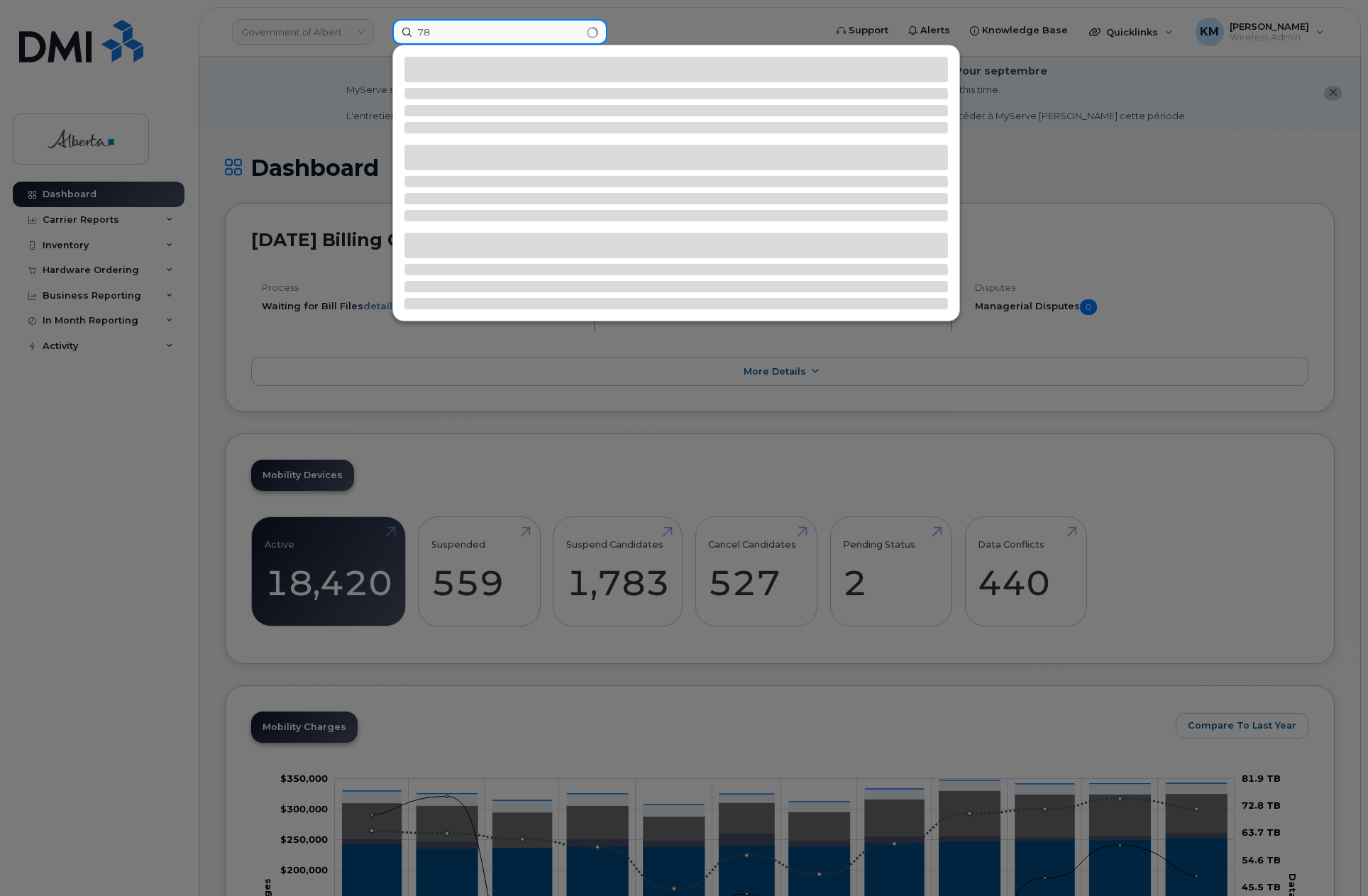
type input "7"
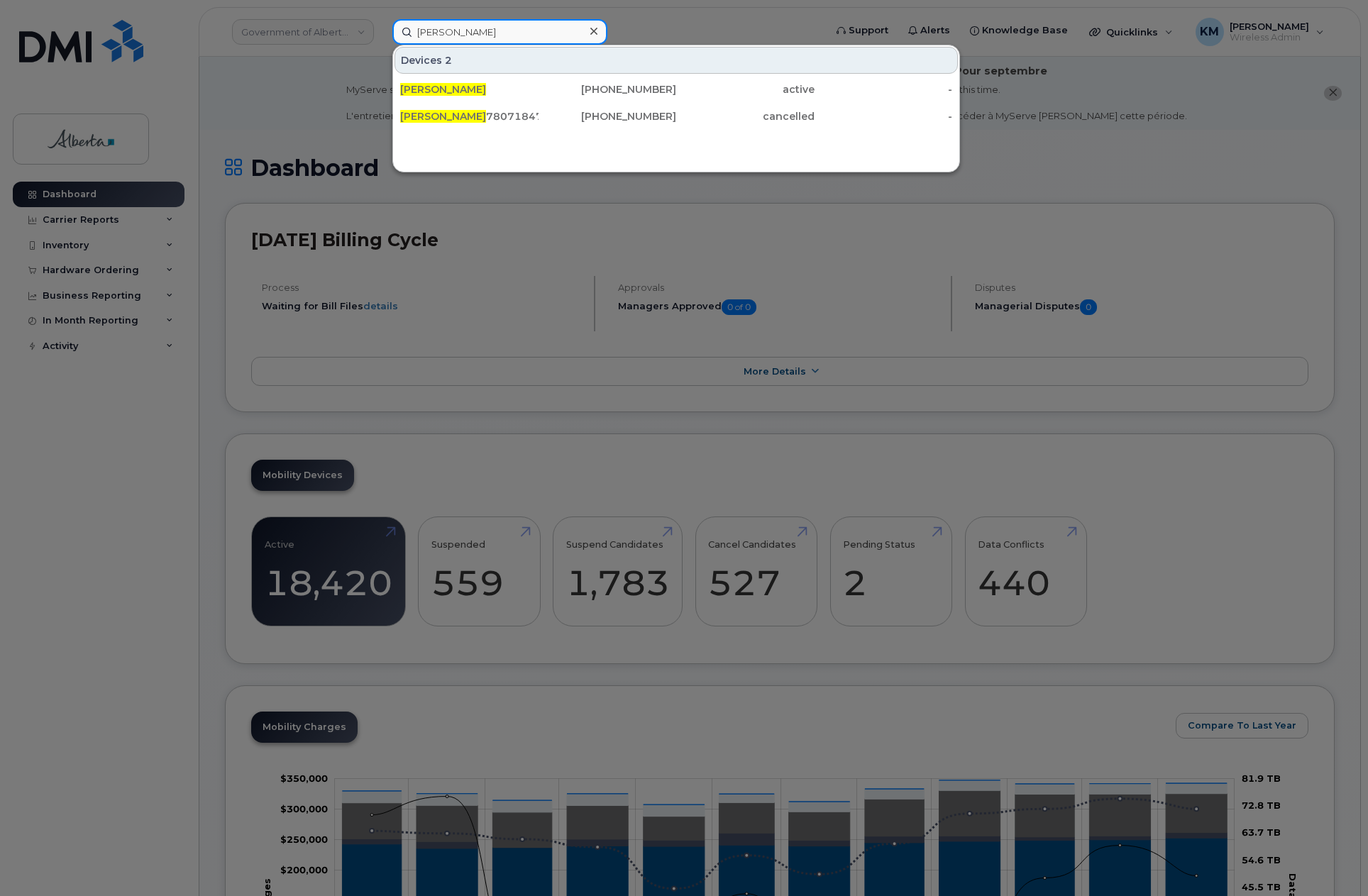
type input "JASON SABOE"
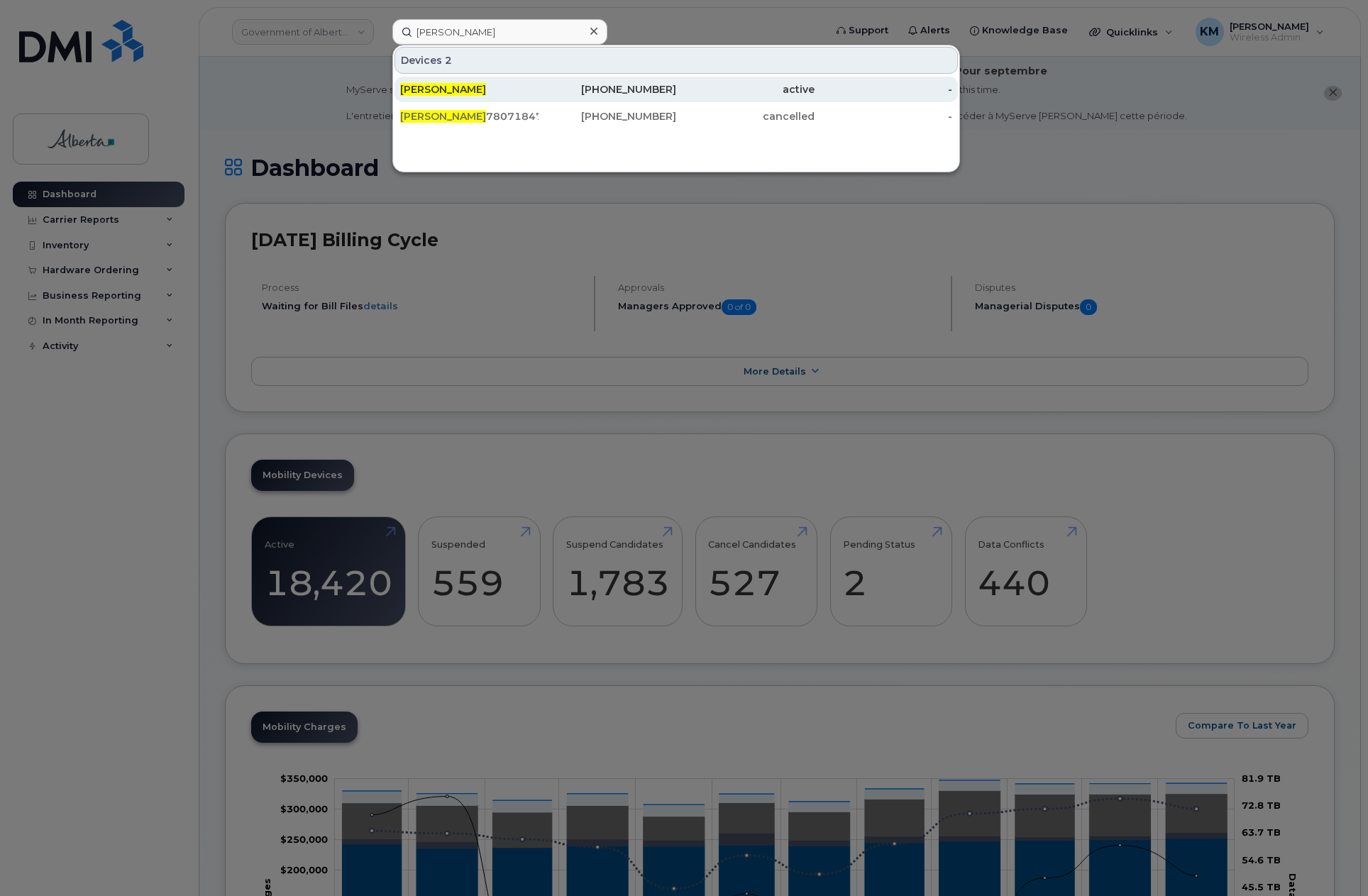
click at [539, 98] on div "[PERSON_NAME]" at bounding box center [608, 89] width 138 height 26
